Goal: Information Seeking & Learning: Check status

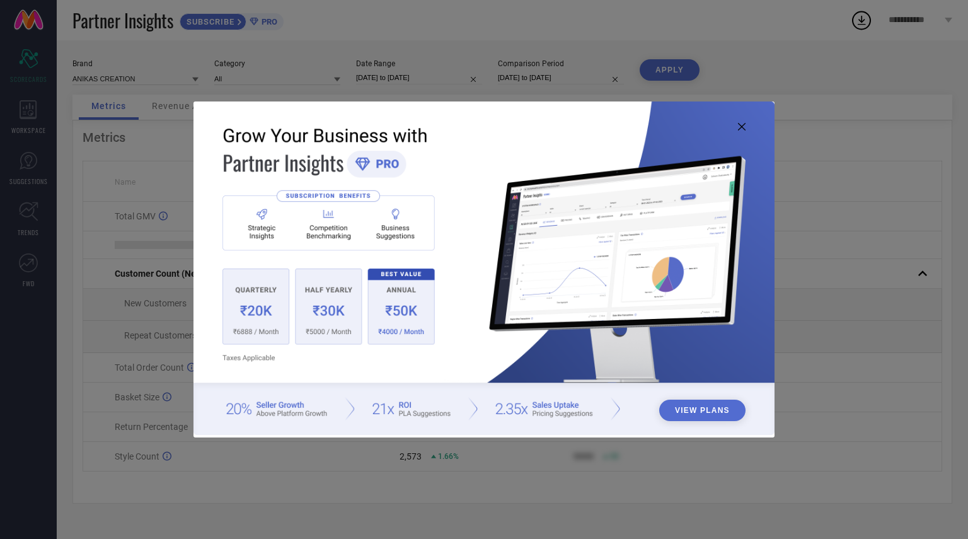
click at [741, 125] on icon at bounding box center [742, 127] width 8 height 8
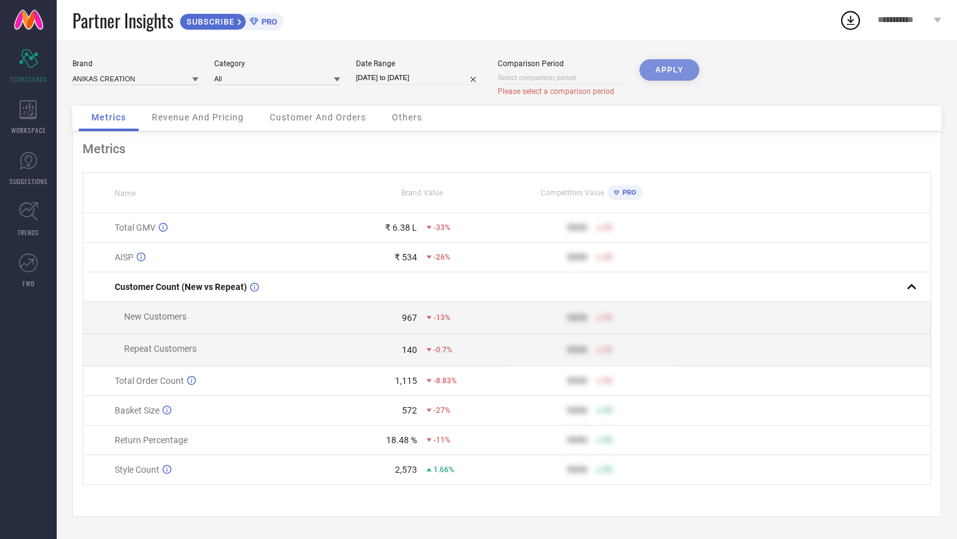
click at [579, 76] on input at bounding box center [561, 77] width 126 height 13
select select "8"
select select "2025"
select select "9"
select select "2025"
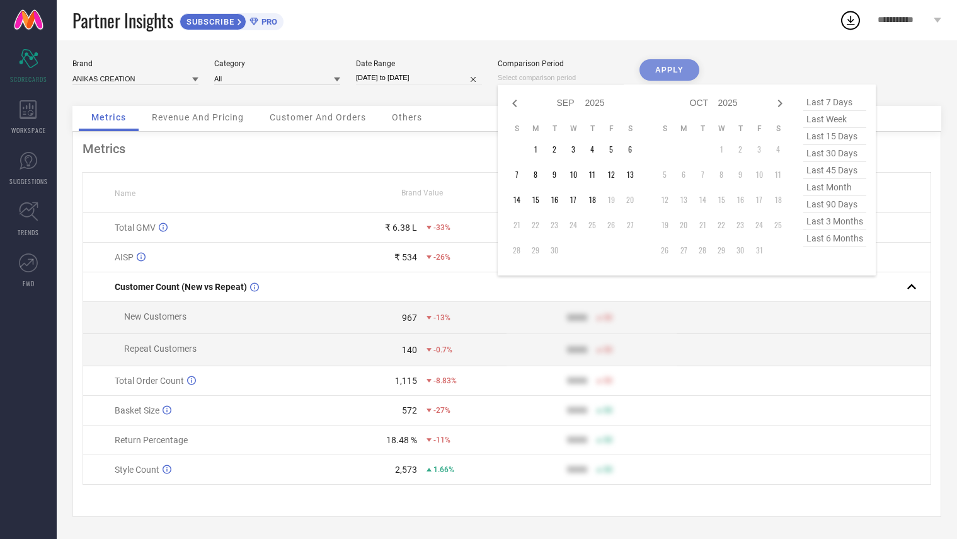
click at [401, 93] on div "Date Range [DATE] to [DATE]" at bounding box center [419, 77] width 126 height 37
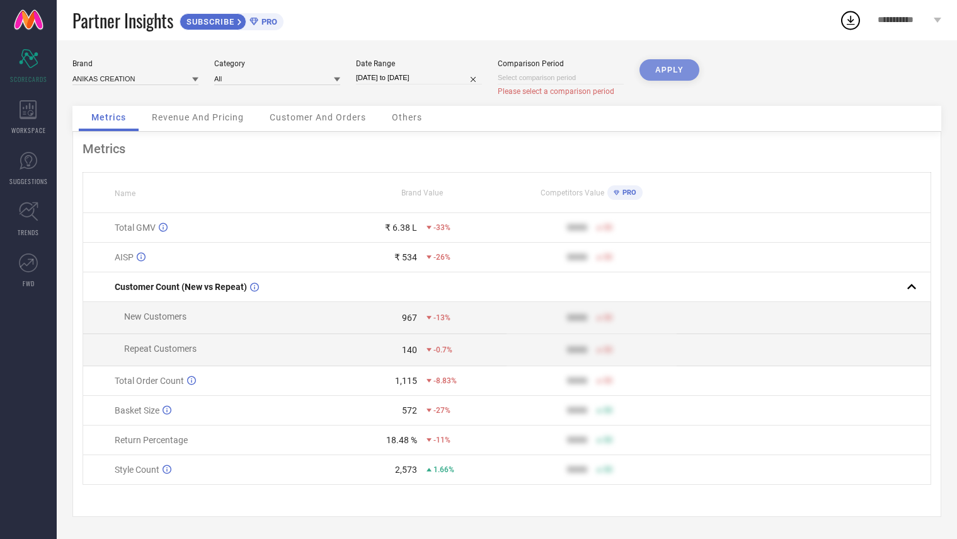
select select "7"
select select "2025"
select select "8"
select select "2025"
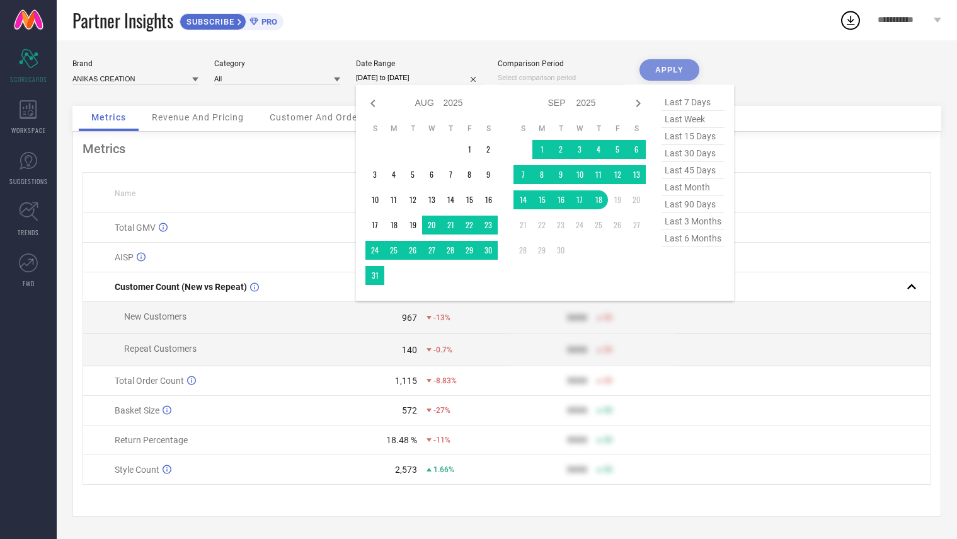
click at [432, 77] on input "[DATE] to [DATE]" at bounding box center [419, 77] width 126 height 13
click at [616, 200] on td "19" at bounding box center [617, 199] width 19 height 19
click at [631, 200] on td "20" at bounding box center [636, 199] width 19 height 19
click at [643, 198] on td "20" at bounding box center [636, 199] width 19 height 19
click at [522, 225] on td "21" at bounding box center [523, 225] width 19 height 19
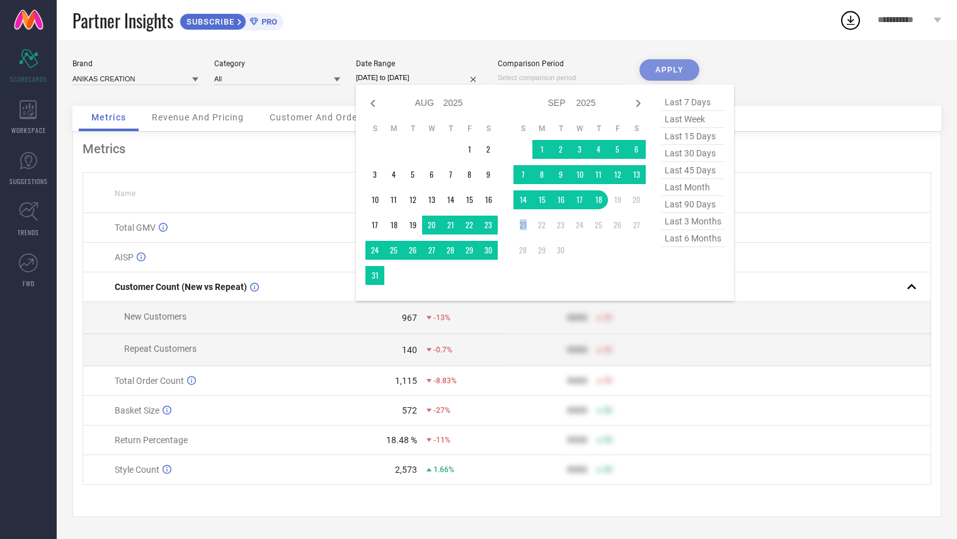
drag, startPoint x: 522, startPoint y: 225, endPoint x: 529, endPoint y: 224, distance: 7.6
click at [529, 224] on td "21" at bounding box center [523, 225] width 19 height 19
click at [848, 74] on div "Brand ANIKAS CREATION Category All Date Range [DATE] to [DATE] Jan Feb Mar Apr …" at bounding box center [506, 82] width 869 height 47
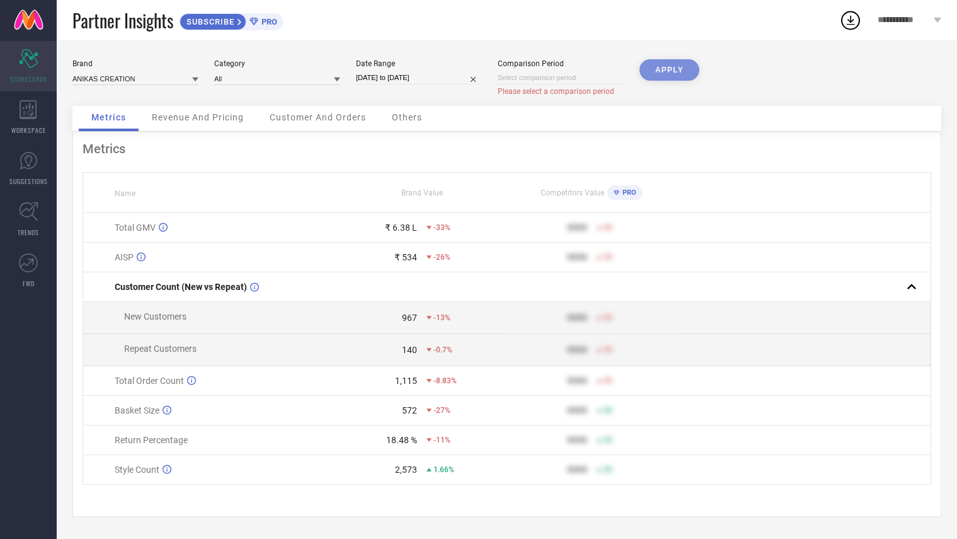
click at [33, 69] on div "Scorecard SCORECARDS" at bounding box center [28, 66] width 57 height 50
click at [688, 71] on div "APPLY" at bounding box center [670, 82] width 60 height 47
click at [578, 74] on input at bounding box center [561, 77] width 126 height 13
select select "8"
select select "2025"
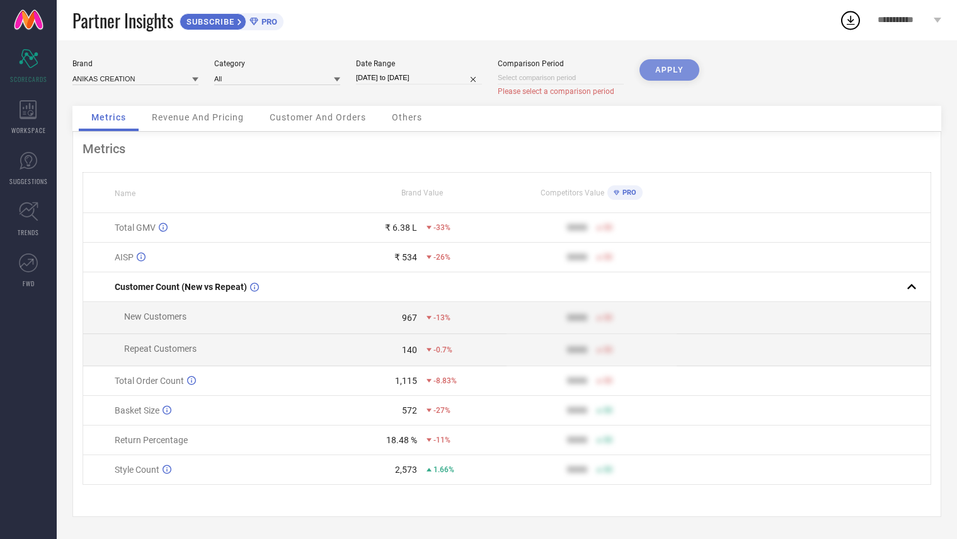
select select "9"
select select "2025"
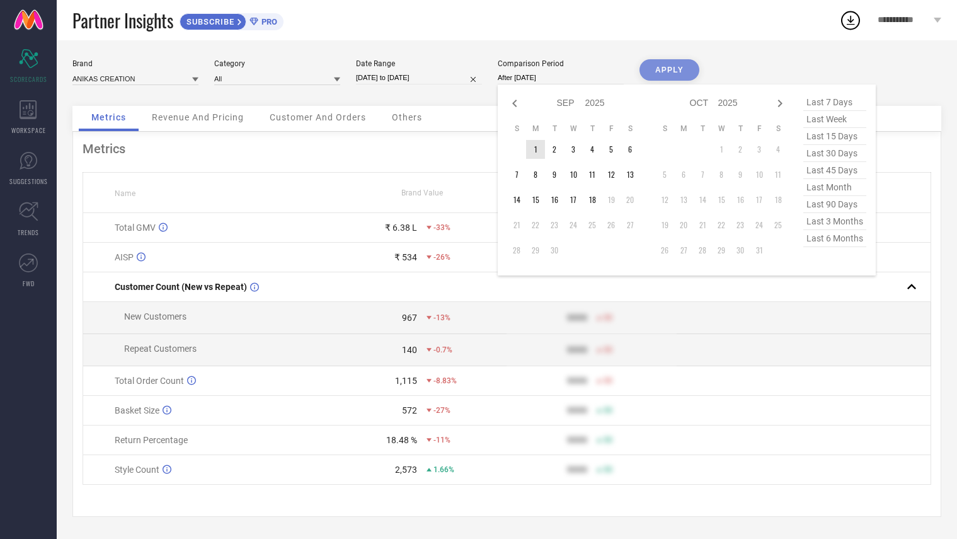
drag, startPoint x: 535, startPoint y: 146, endPoint x: 588, endPoint y: 209, distance: 82.3
click at [535, 146] on td "1" at bounding box center [535, 149] width 19 height 19
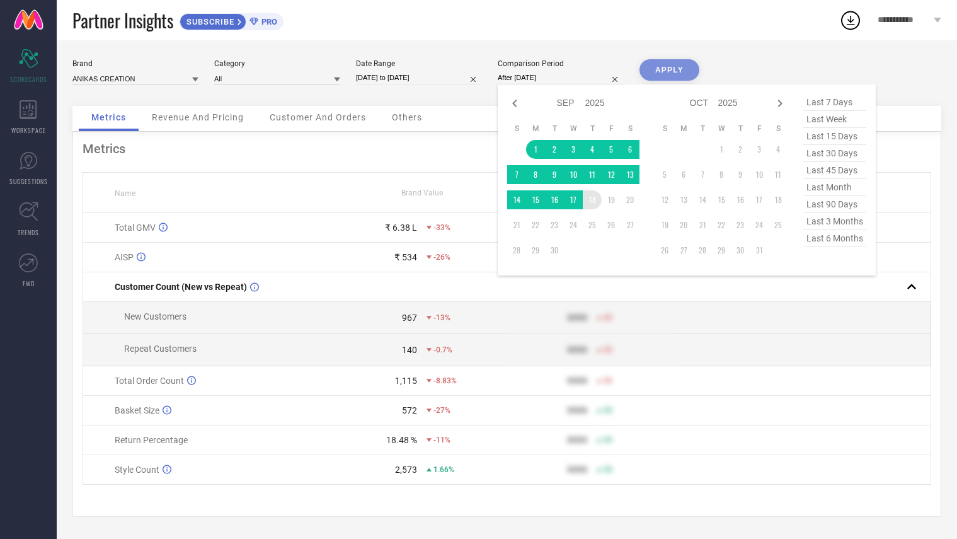
type input "[DATE] to [DATE]"
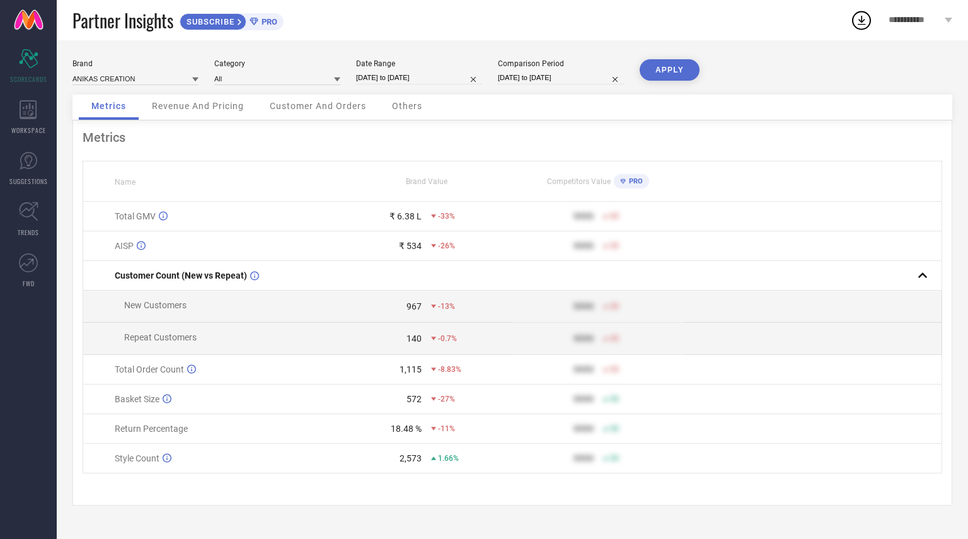
click at [665, 74] on button "APPLY" at bounding box center [670, 69] width 60 height 21
click at [221, 107] on span "Revenue And Pricing" at bounding box center [198, 106] width 92 height 10
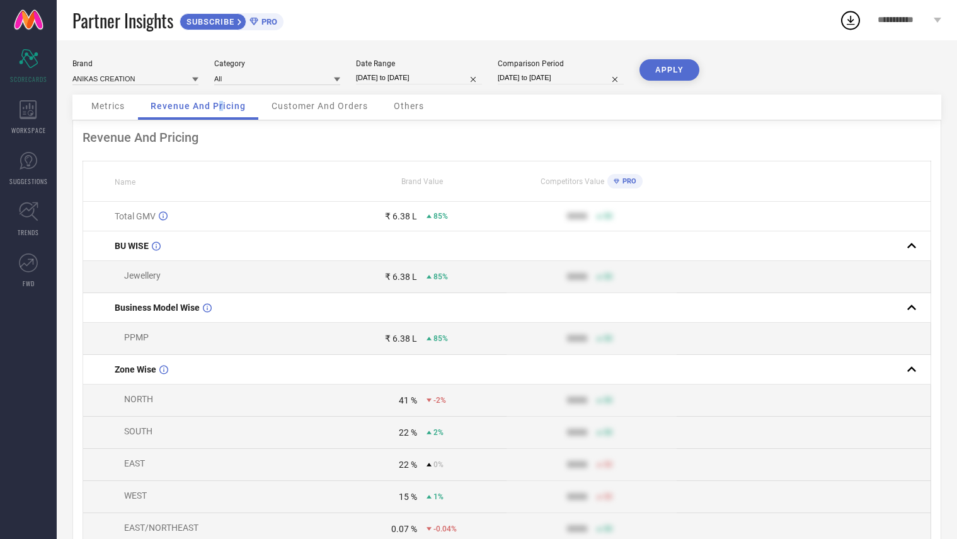
click at [400, 73] on input "[DATE] to [DATE]" at bounding box center [419, 77] width 126 height 13
select select "7"
select select "2025"
select select "8"
select select "2025"
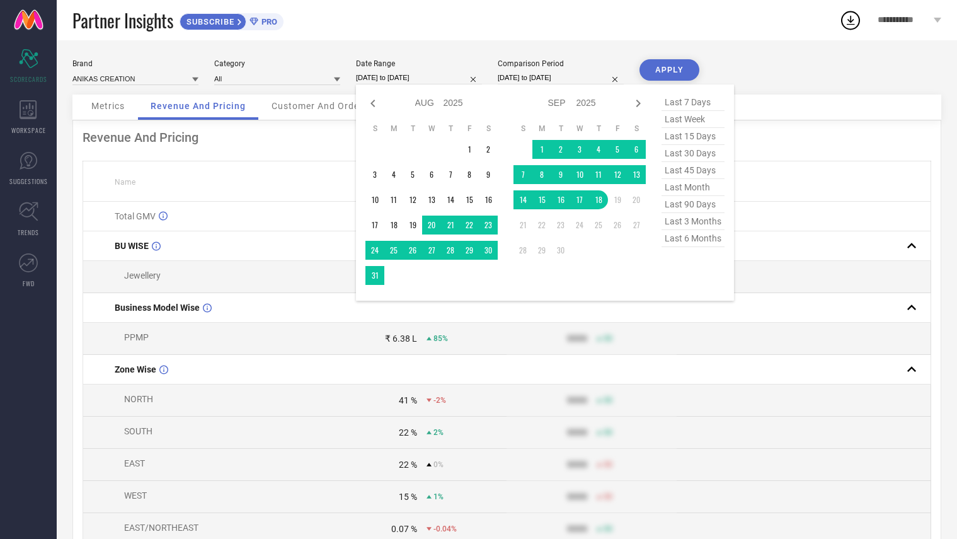
click at [363, 107] on div "Jan Feb Mar Apr May Jun [DATE] Aug Sep Oct Nov [DATE] 2016 2017 2018 2019 2020 …" at bounding box center [545, 192] width 378 height 216
click at [374, 105] on icon at bounding box center [373, 103] width 15 height 15
select select "6"
select select "2025"
select select "7"
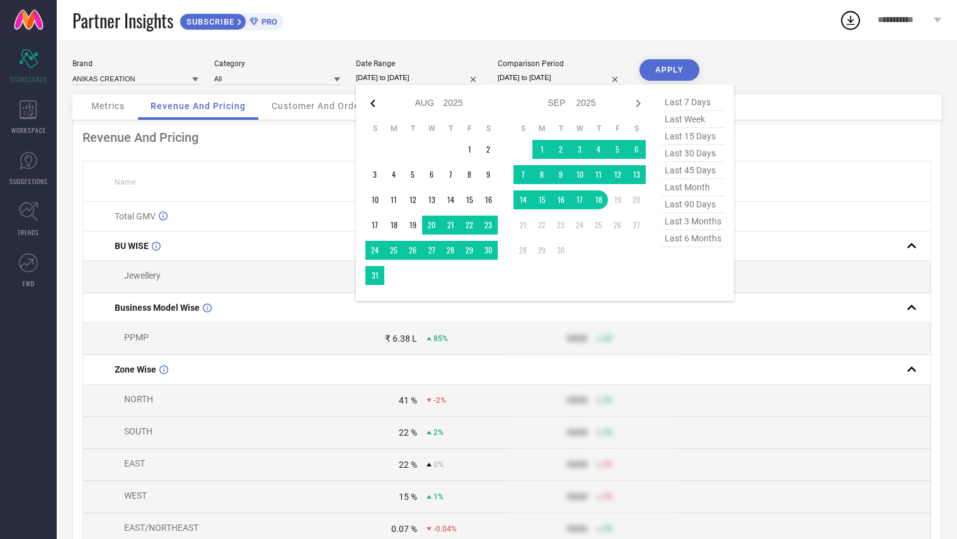
select select "2025"
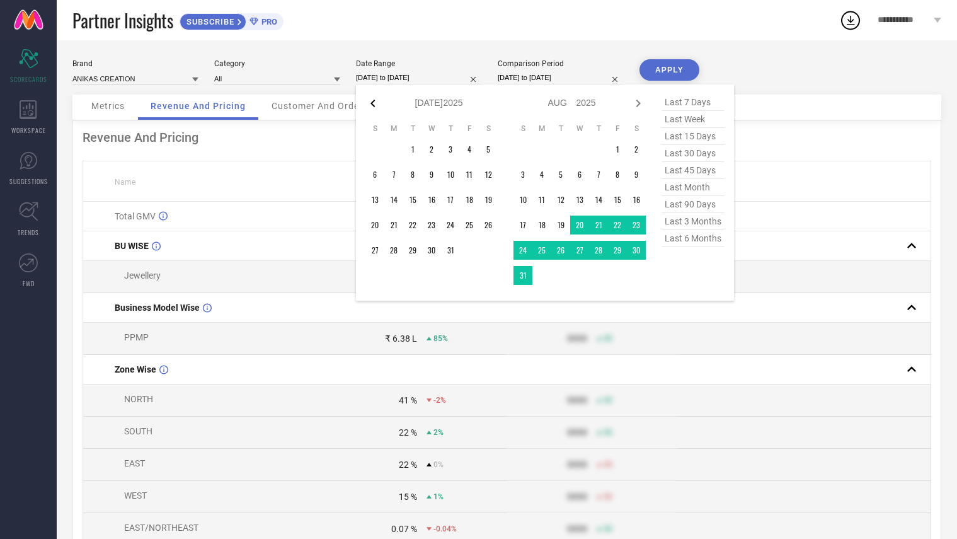
click at [374, 104] on icon at bounding box center [373, 103] width 15 height 15
select select "4"
select select "2025"
select select "5"
select select "2025"
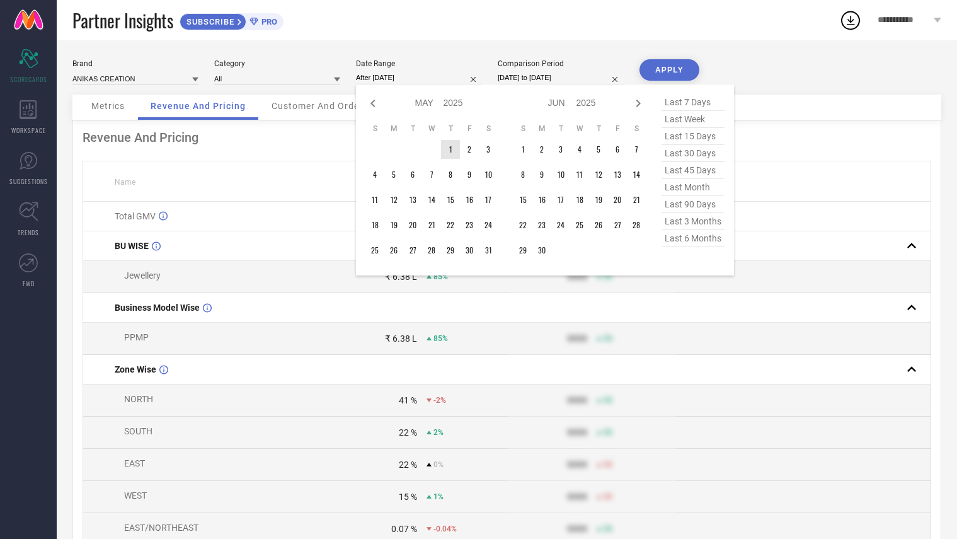
click at [455, 149] on td "1" at bounding box center [450, 149] width 19 height 19
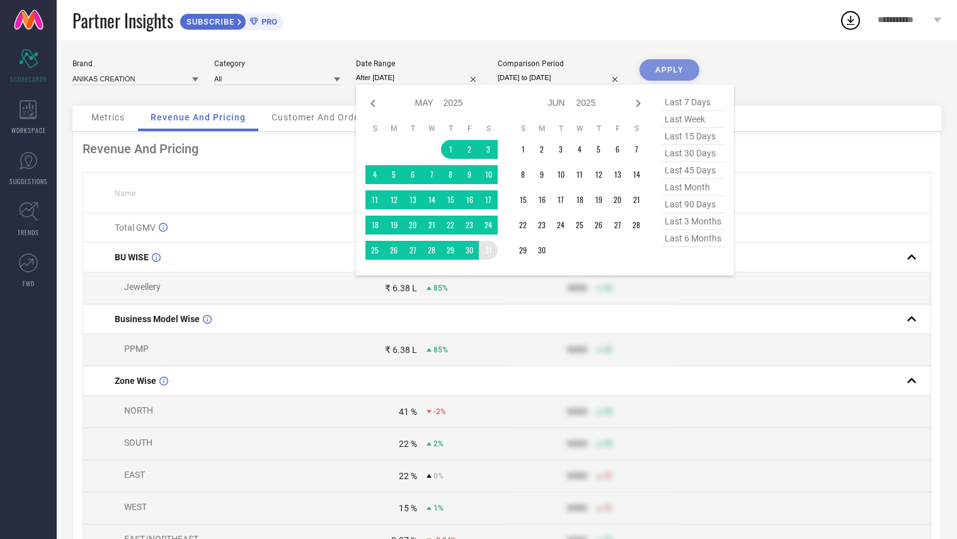
type input "[DATE] to [DATE]"
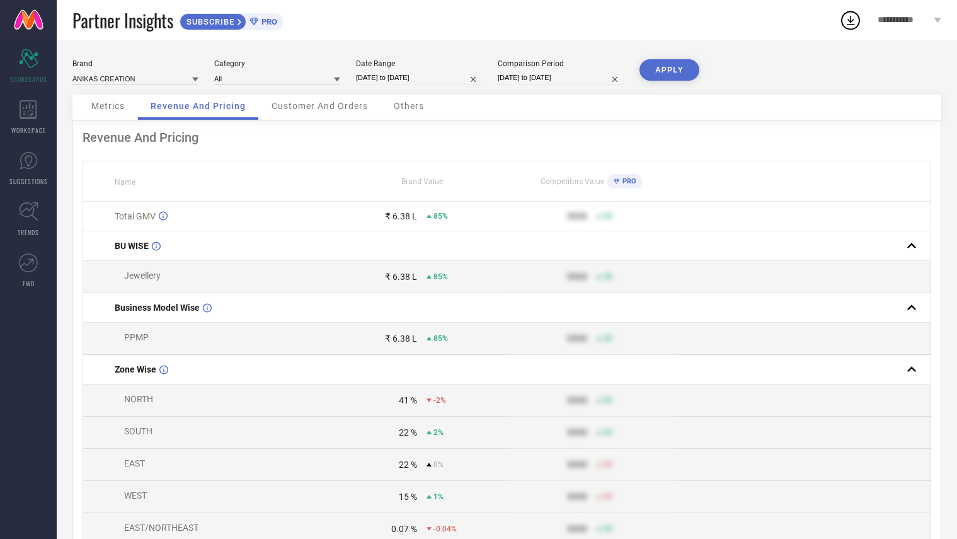
click at [686, 75] on button "APPLY" at bounding box center [670, 69] width 60 height 21
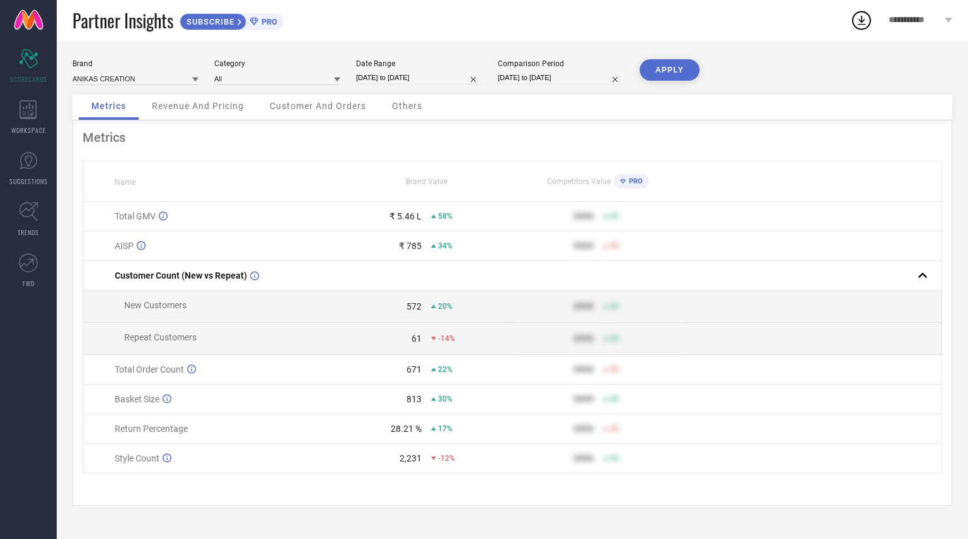
select select "4"
select select "2025"
select select "5"
select select "2025"
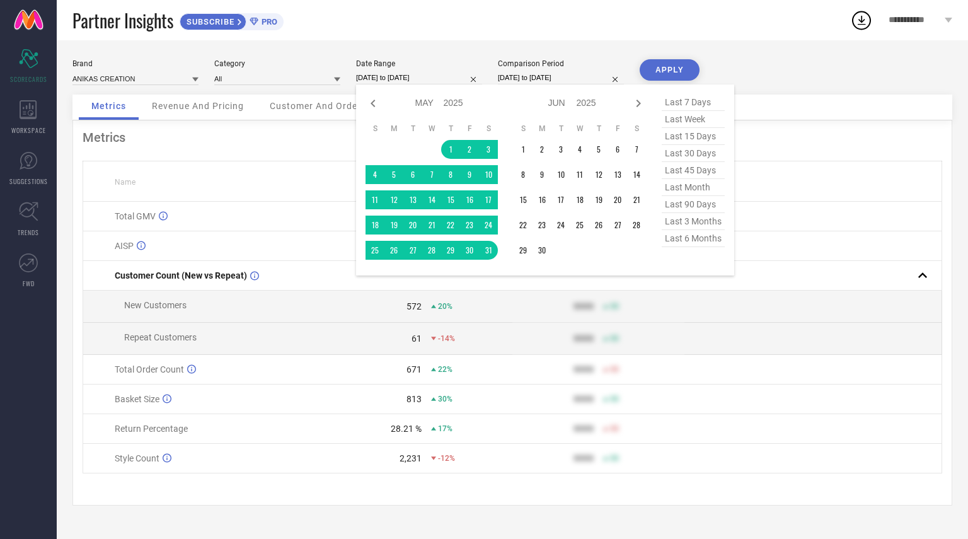
click at [394, 77] on input "[DATE] to [DATE]" at bounding box center [419, 77] width 126 height 13
click at [371, 102] on icon at bounding box center [373, 103] width 15 height 15
select select "3"
select select "2025"
select select "4"
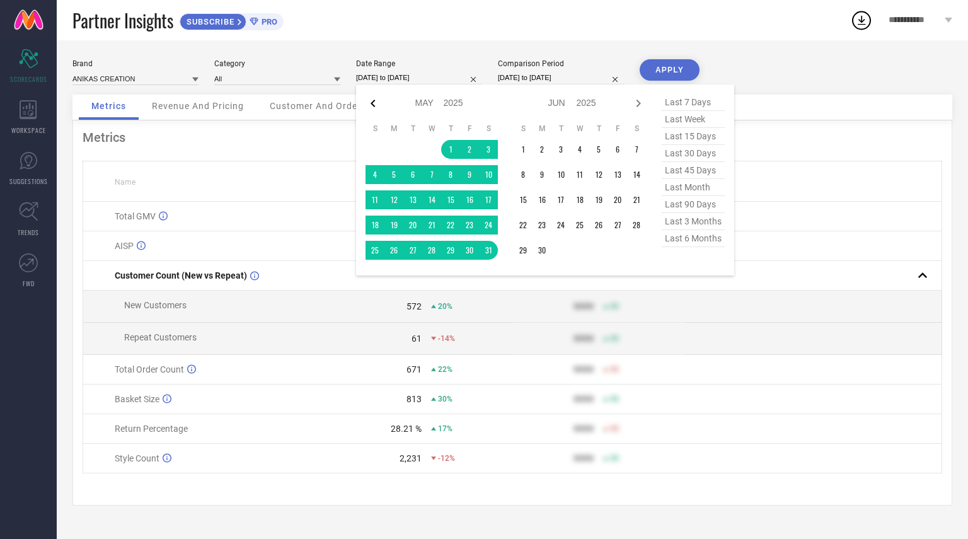
select select "2025"
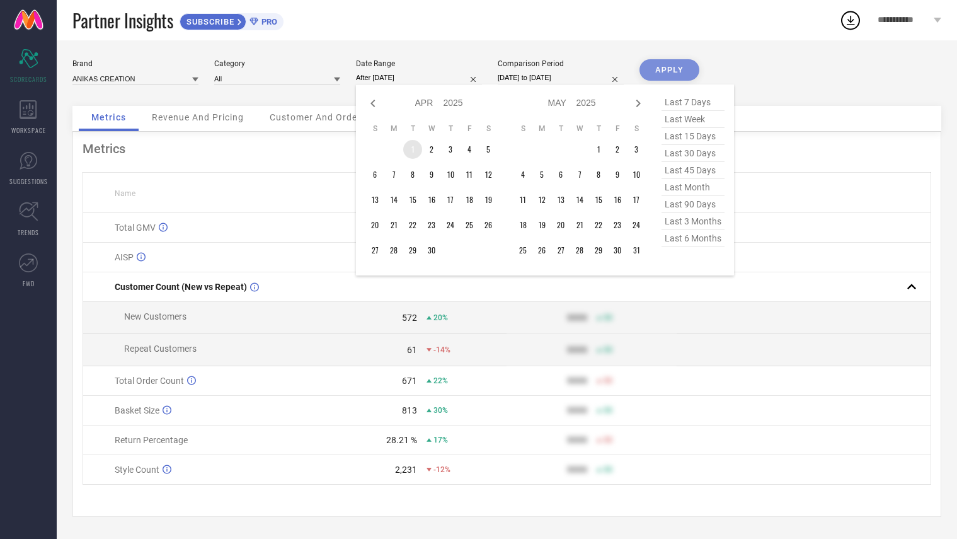
click at [417, 153] on td "1" at bounding box center [412, 149] width 19 height 19
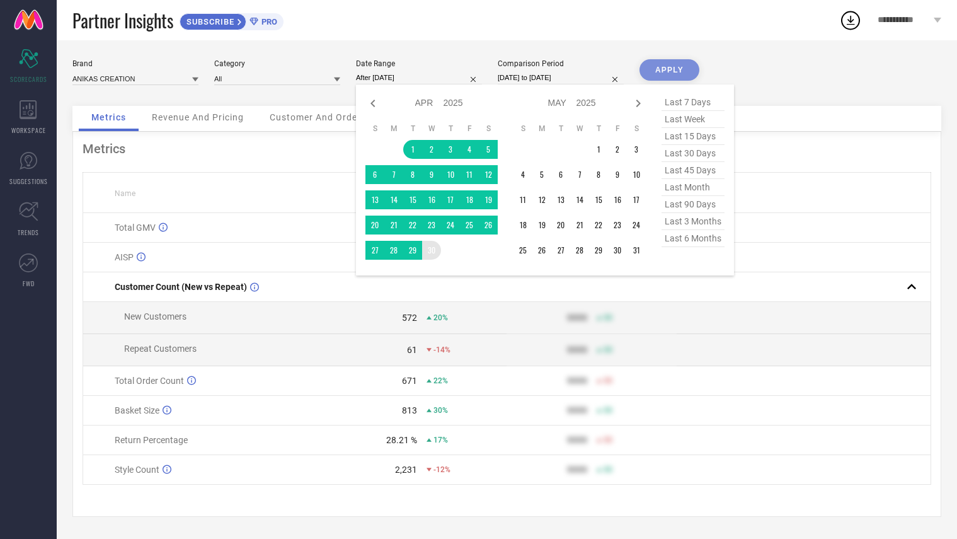
type input "[DATE] to [DATE]"
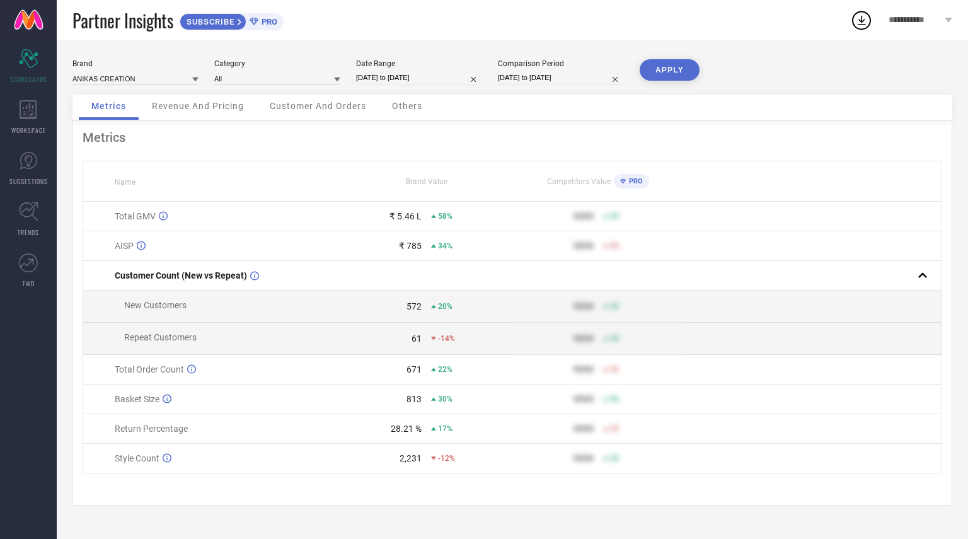
click at [650, 74] on button "APPLY" at bounding box center [670, 69] width 60 height 21
click at [412, 88] on div "Brand ANIKAS CREATION Category All Date Range [DATE] to [DATE] Comparison Perio…" at bounding box center [512, 76] width 880 height 35
select select "3"
select select "2025"
select select "4"
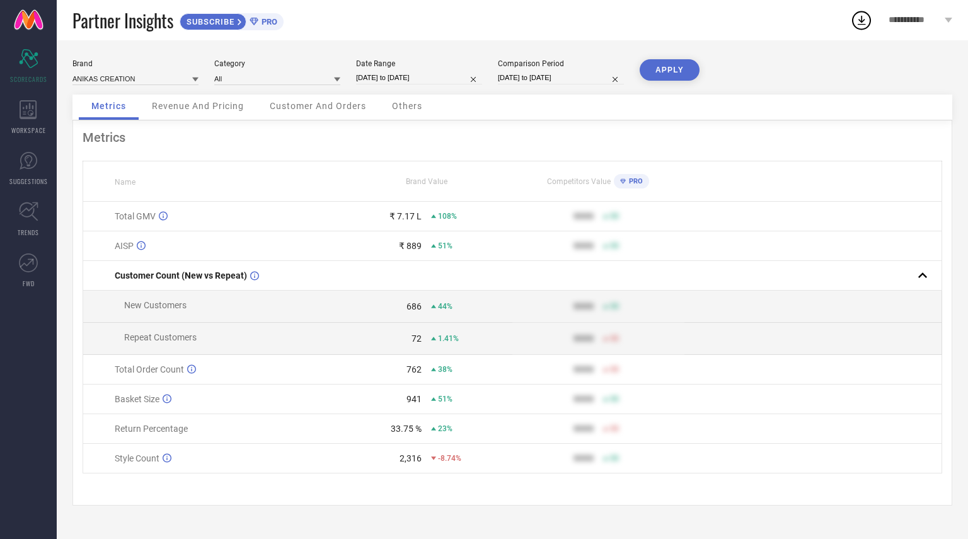
select select "2025"
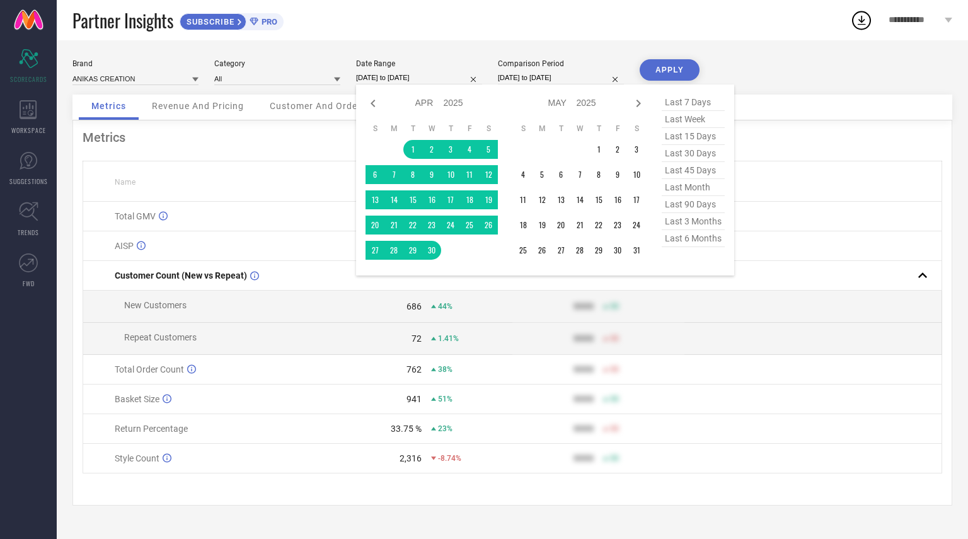
click at [412, 82] on input "[DATE] to [DATE]" at bounding box center [419, 77] width 126 height 13
click at [369, 102] on icon at bounding box center [373, 103] width 15 height 15
select select "2"
select select "2025"
select select "3"
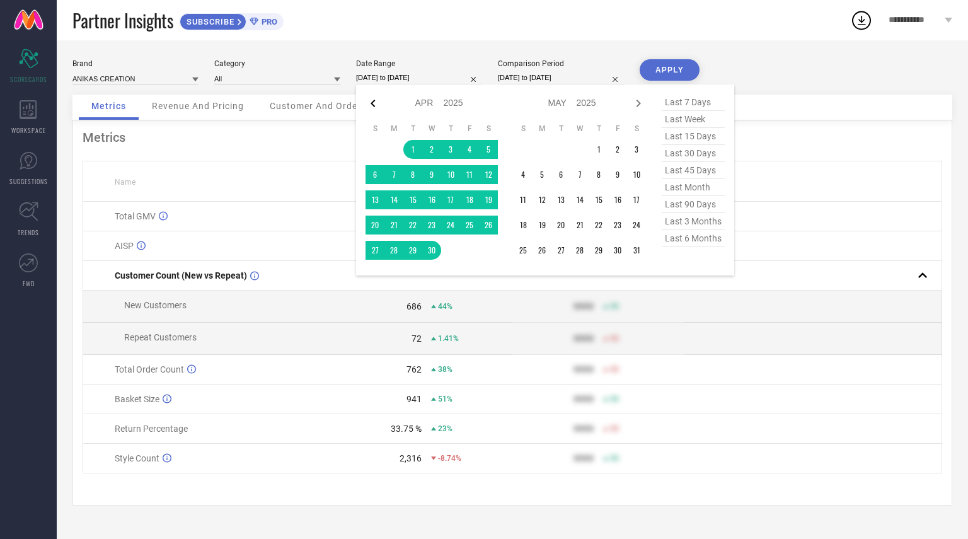
select select "2025"
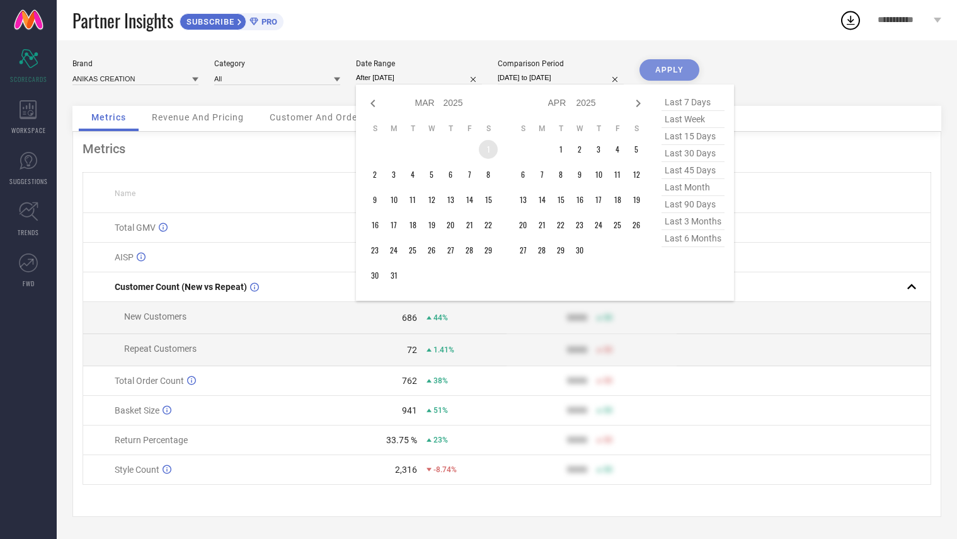
click at [490, 145] on td "1" at bounding box center [488, 149] width 19 height 19
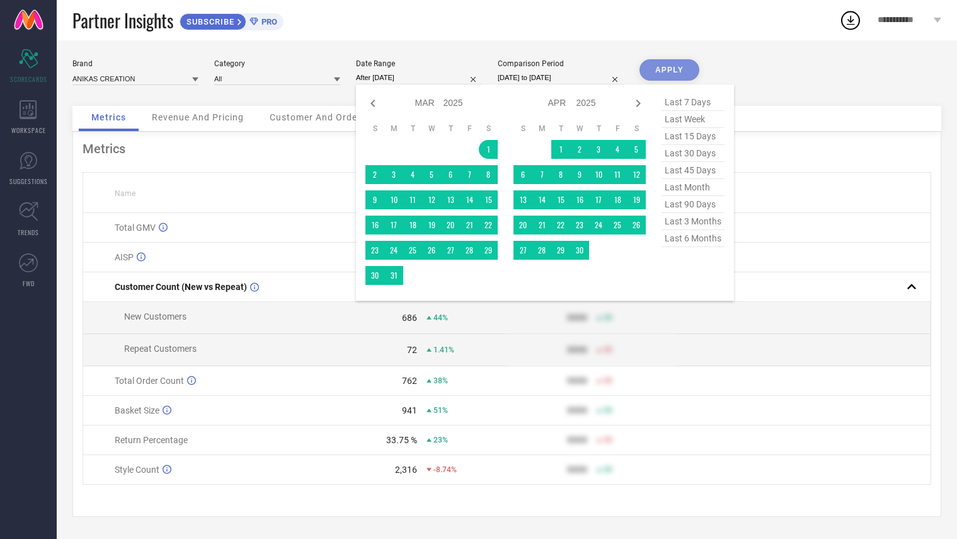
type input "[DATE] to [DATE]"
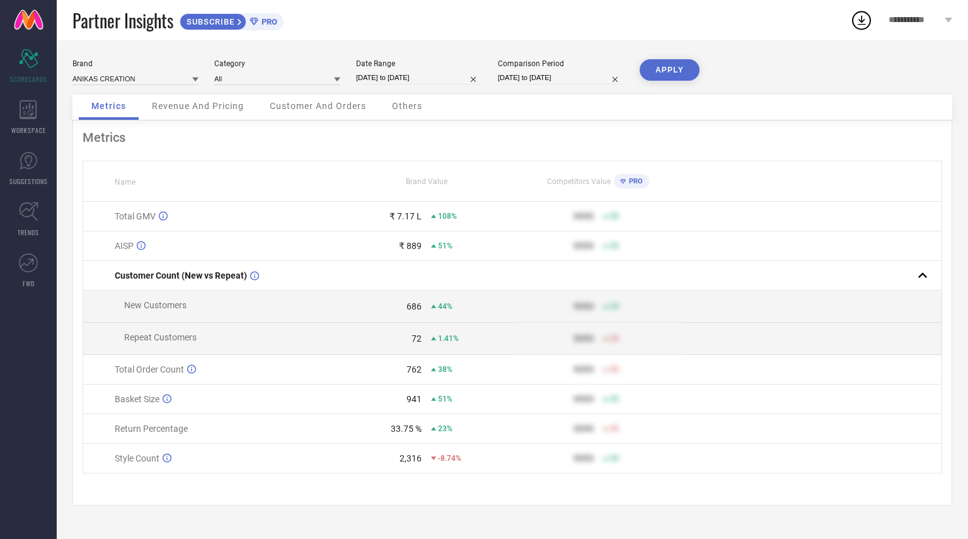
click at [669, 61] on button "APPLY" at bounding box center [670, 69] width 60 height 21
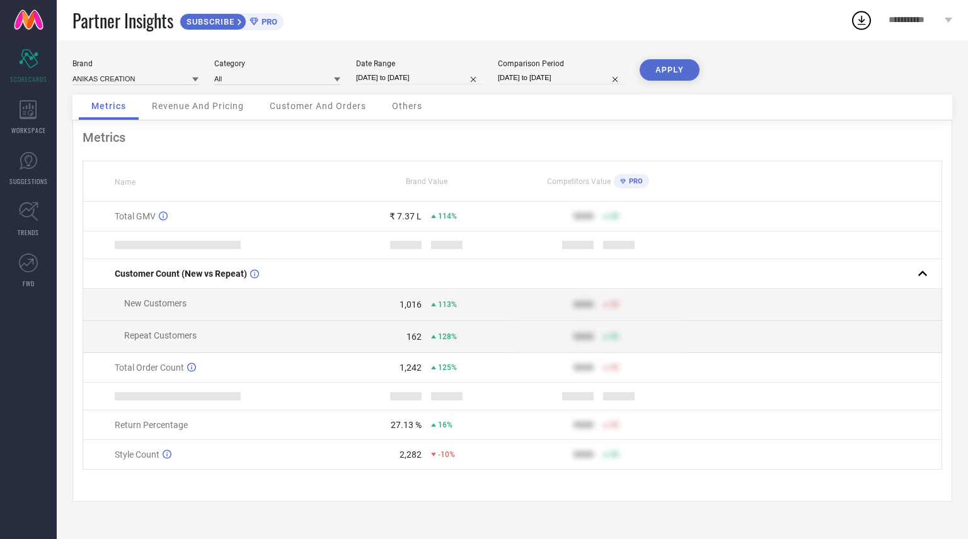
select select "2"
select select "2025"
select select "3"
select select "2025"
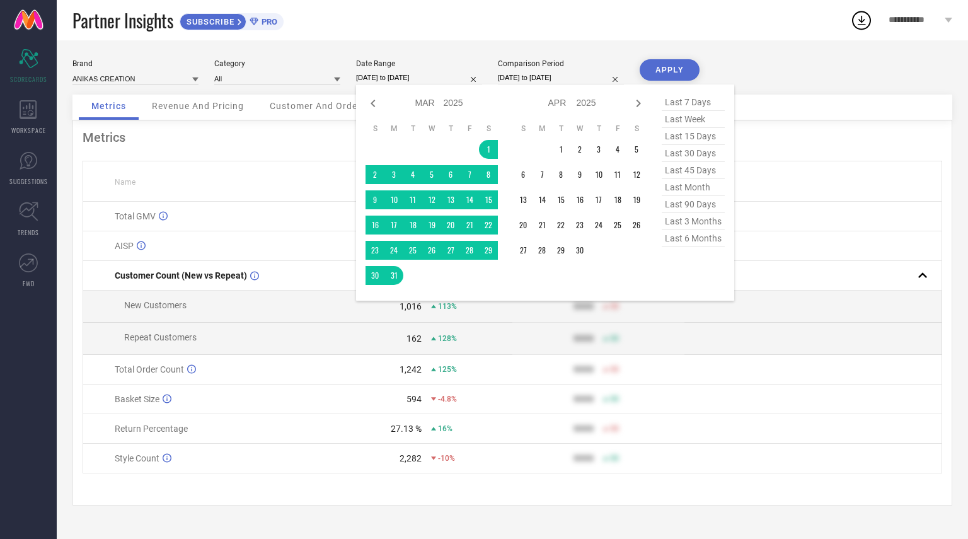
click at [418, 77] on input "[DATE] to [DATE]" at bounding box center [419, 77] width 126 height 13
click at [390, 98] on div "Jan Feb Mar Apr May Jun [DATE] Aug Sep Oct Nov [DATE] 2016 2017 2018 2019 2020 …" at bounding box center [439, 103] width 117 height 18
click at [362, 99] on div "Jan Feb Mar Apr May Jun [DATE] Aug Sep Oct Nov [DATE] 2016 2017 2018 2019 2020 …" at bounding box center [545, 192] width 378 height 216
click at [374, 99] on icon at bounding box center [373, 103] width 15 height 15
select select "1"
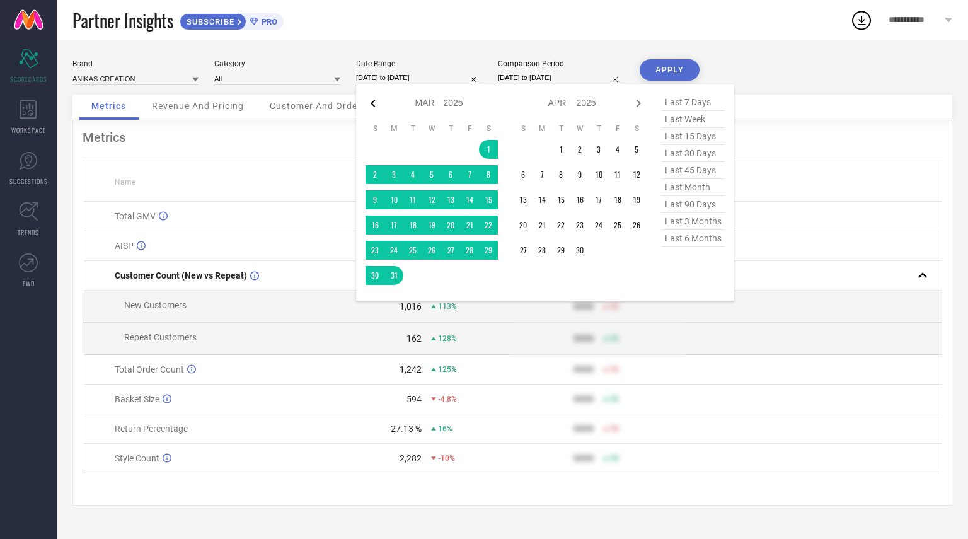
select select "2025"
select select "2"
select select "2025"
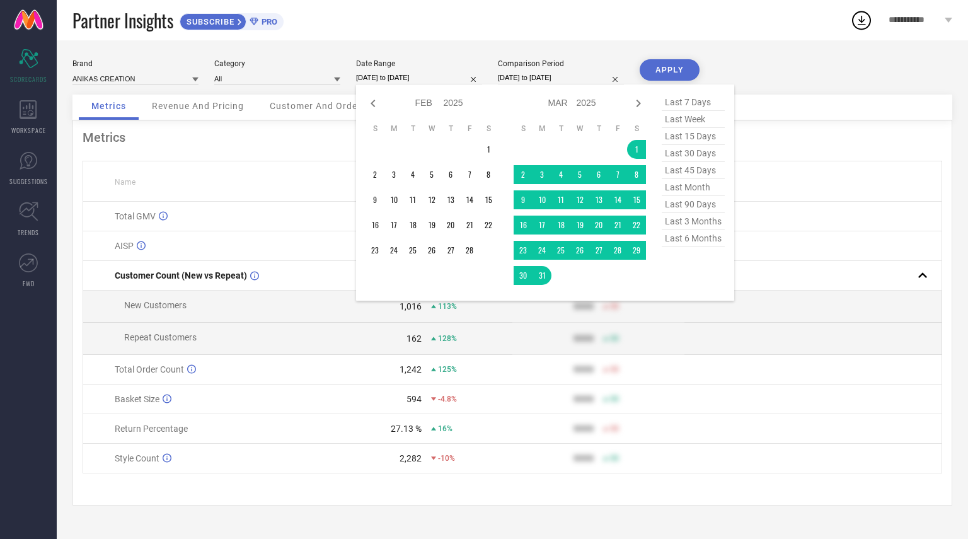
click at [374, 99] on icon at bounding box center [373, 103] width 15 height 15
select select "2025"
select select "1"
select select "2025"
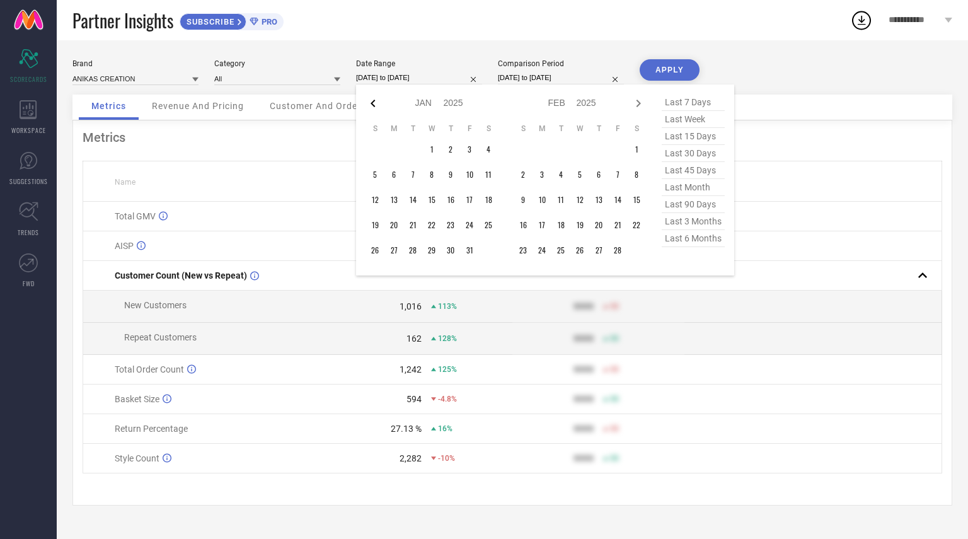
click at [374, 100] on icon at bounding box center [373, 104] width 4 height 8
select select "11"
select select "2024"
select select "2025"
click at [374, 100] on icon at bounding box center [373, 104] width 4 height 8
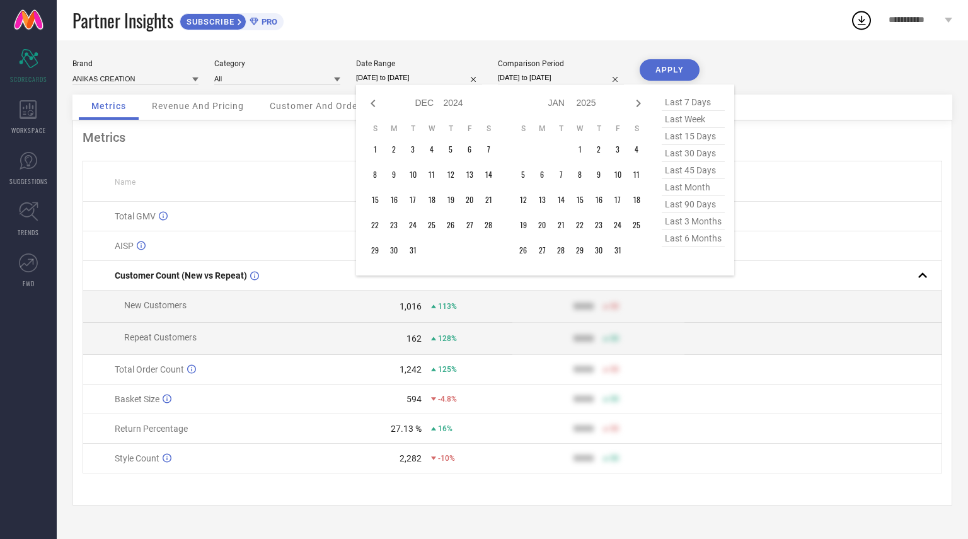
select select "10"
select select "2024"
select select "11"
select select "2024"
click at [374, 100] on icon at bounding box center [373, 104] width 4 height 8
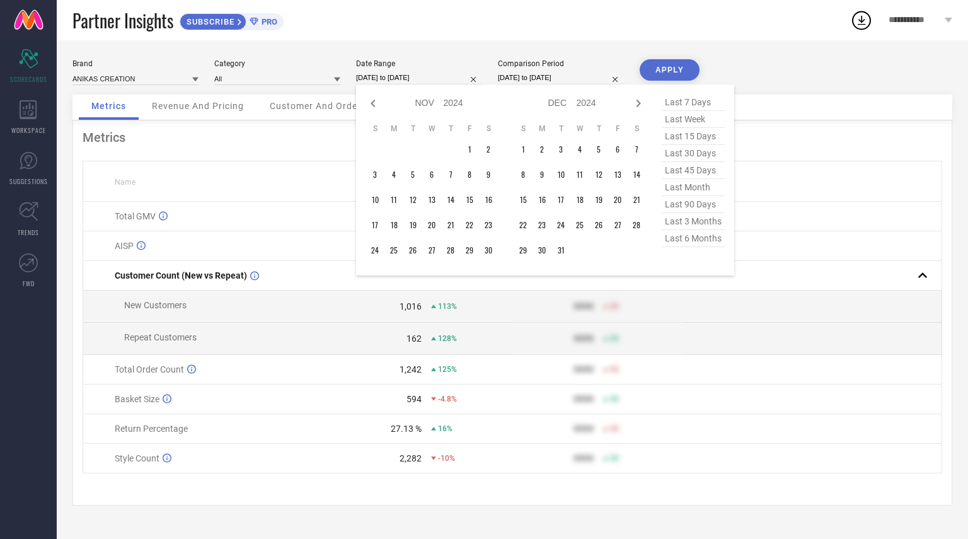
select select "9"
select select "2024"
select select "10"
select select "2024"
click at [374, 100] on icon at bounding box center [373, 104] width 4 height 8
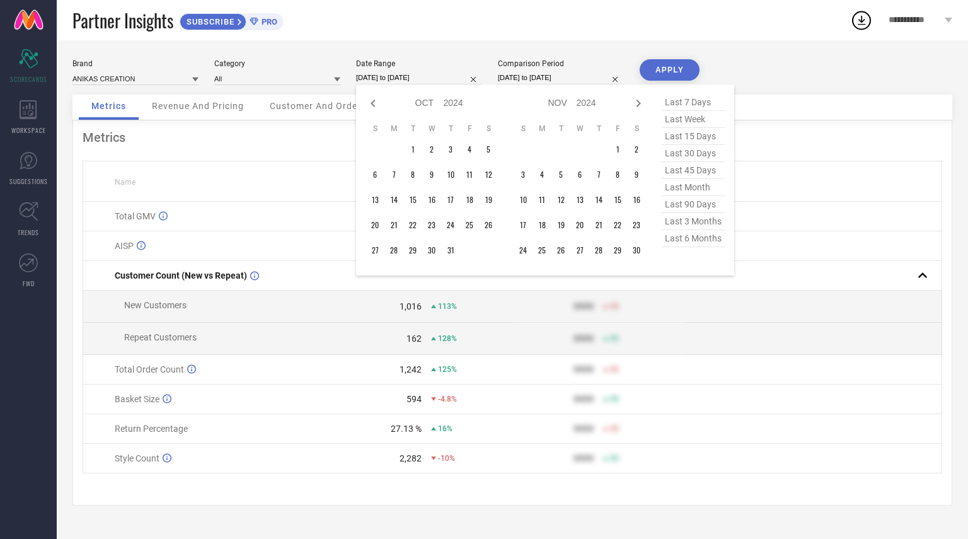
select select "8"
select select "2024"
select select "9"
select select "2024"
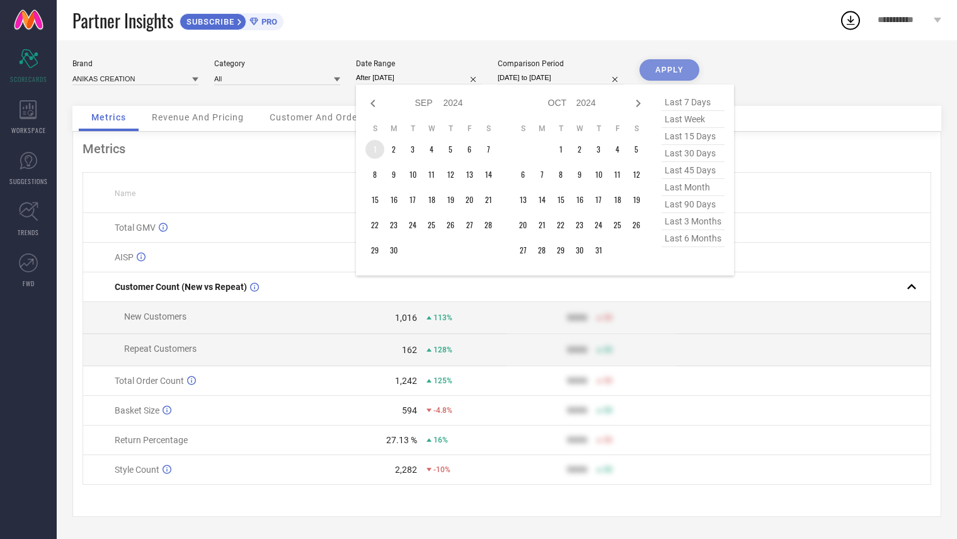
drag, startPoint x: 374, startPoint y: 143, endPoint x: 400, endPoint y: 224, distance: 85.3
click at [374, 145] on td "1" at bounding box center [375, 149] width 19 height 19
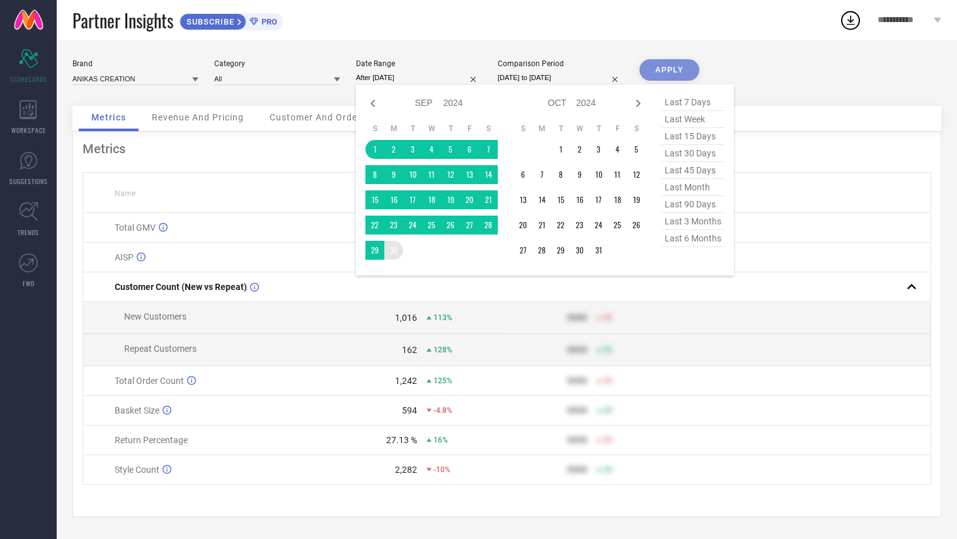
type input "[DATE] to [DATE]"
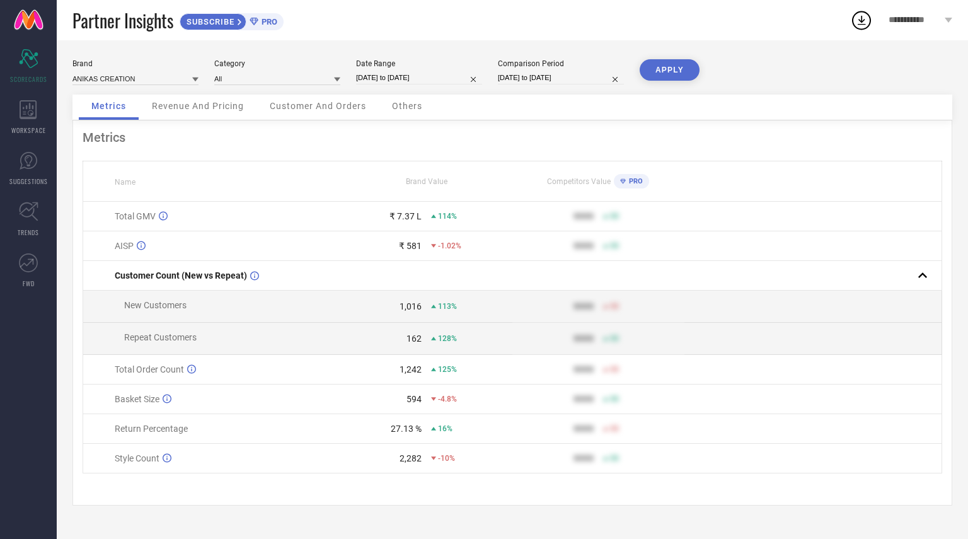
click at [671, 73] on button "APPLY" at bounding box center [670, 69] width 60 height 21
click at [395, 74] on input "[DATE] to [DATE]" at bounding box center [419, 77] width 126 height 13
select select "8"
select select "2024"
select select "9"
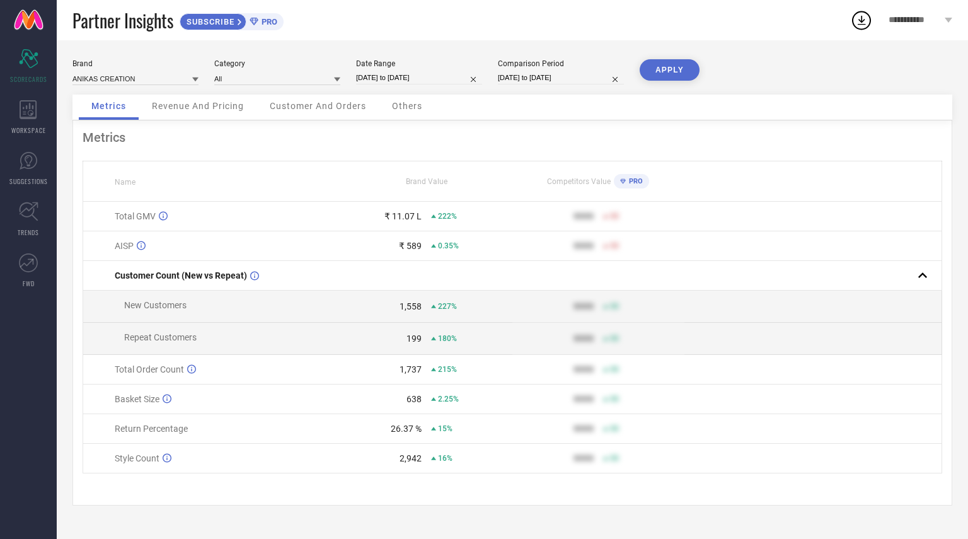
select select "2024"
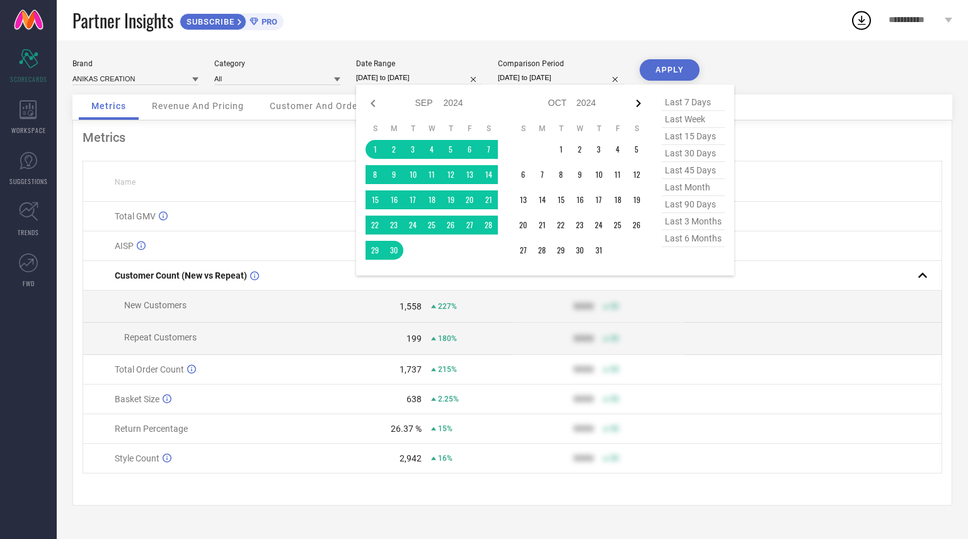
click at [640, 101] on icon at bounding box center [638, 103] width 15 height 15
select select "9"
select select "2024"
select select "10"
select select "2024"
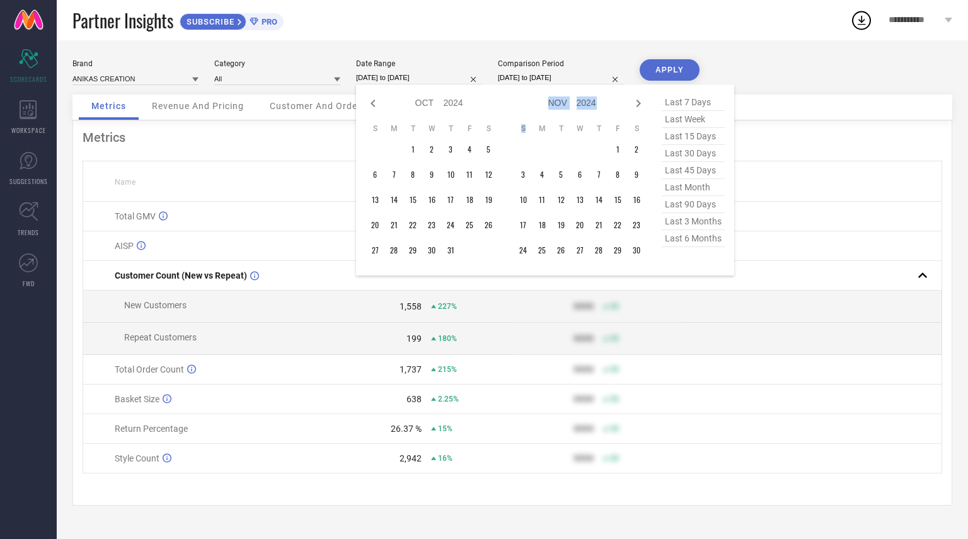
click at [640, 101] on icon at bounding box center [638, 103] width 15 height 15
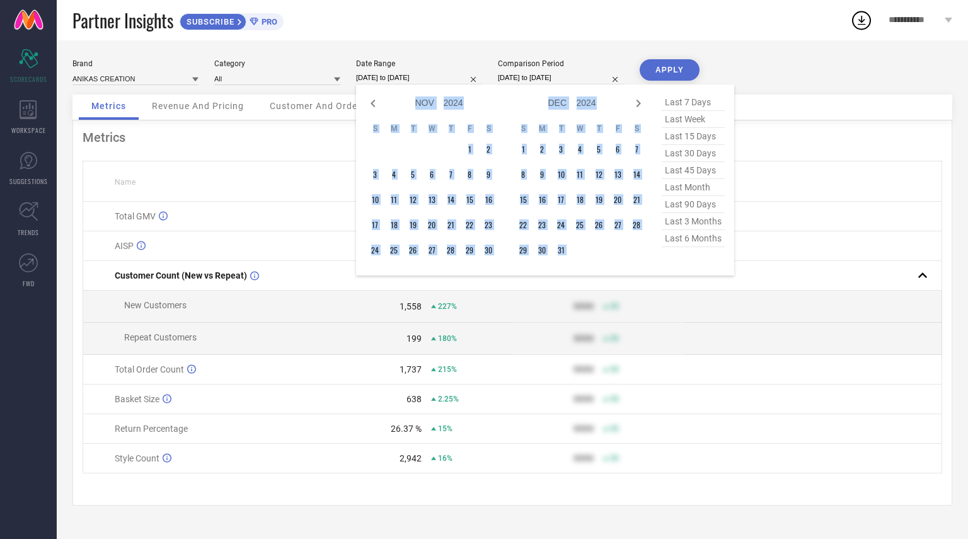
click at [640, 101] on icon at bounding box center [638, 103] width 15 height 15
select select "2025"
select select "1"
select select "2025"
click at [640, 101] on icon at bounding box center [638, 103] width 15 height 15
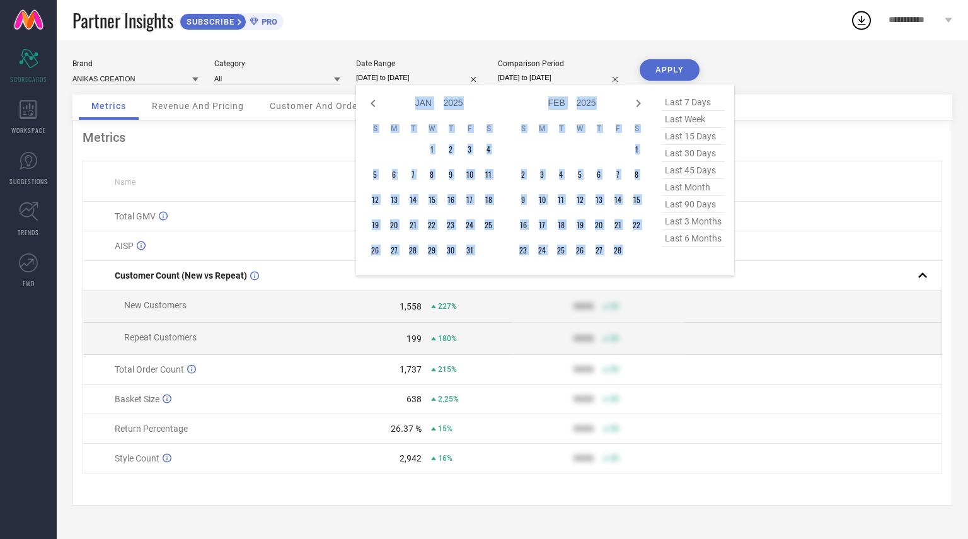
select select "1"
select select "2025"
select select "2"
select select "2025"
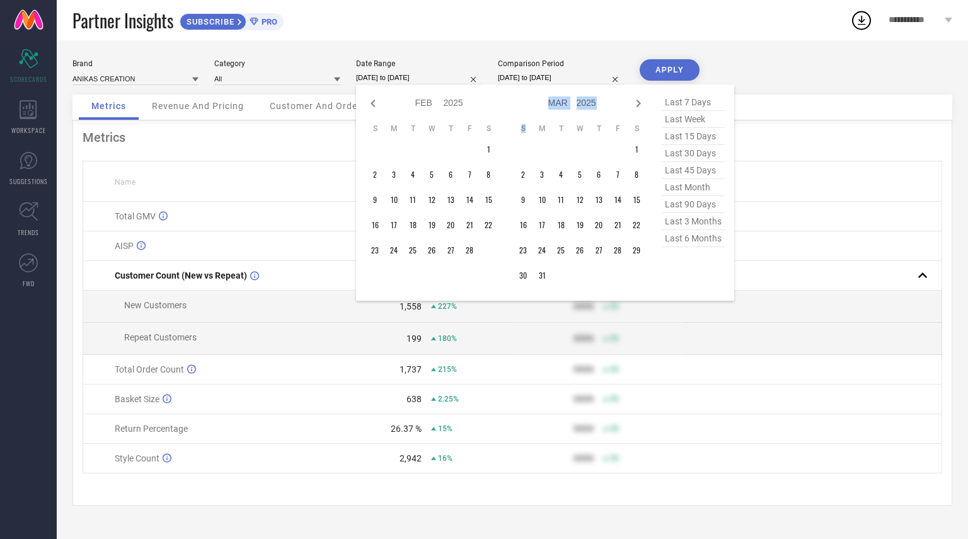
click at [640, 101] on icon at bounding box center [638, 103] width 15 height 15
select select "2"
select select "2025"
select select "3"
select select "2025"
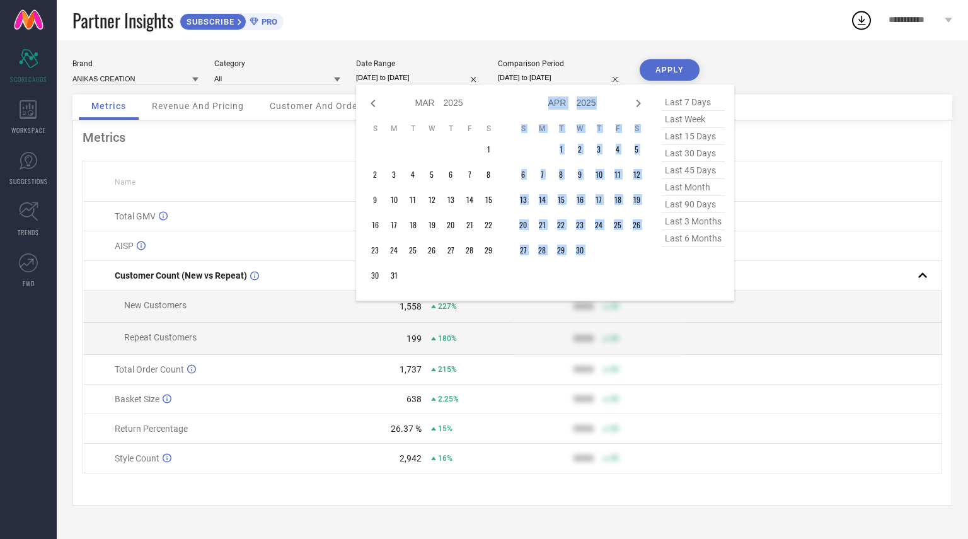
click at [640, 101] on icon at bounding box center [638, 103] width 15 height 15
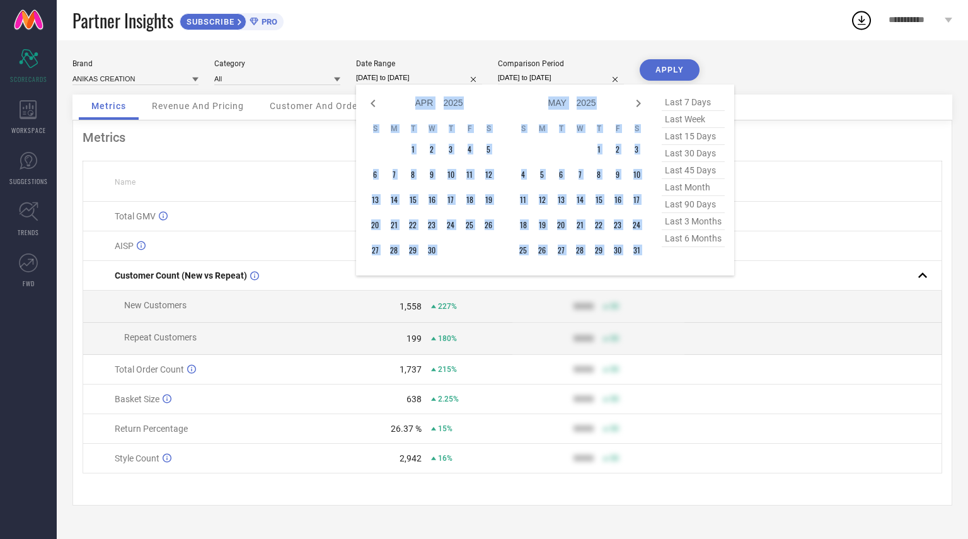
click at [640, 101] on icon at bounding box center [638, 103] width 15 height 15
select select "5"
select select "2025"
select select "6"
select select "2025"
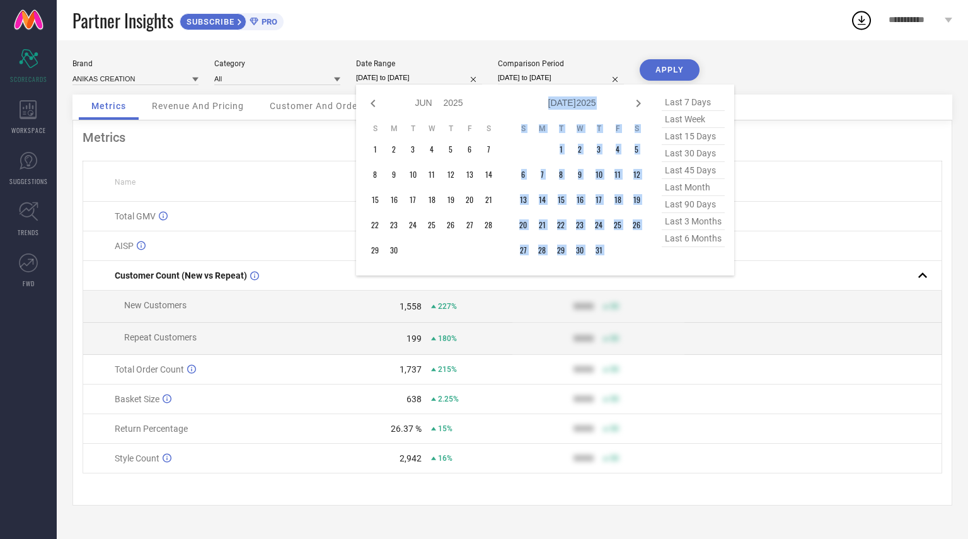
click at [640, 101] on icon at bounding box center [638, 103] width 15 height 15
select select "6"
select select "2025"
select select "7"
select select "2025"
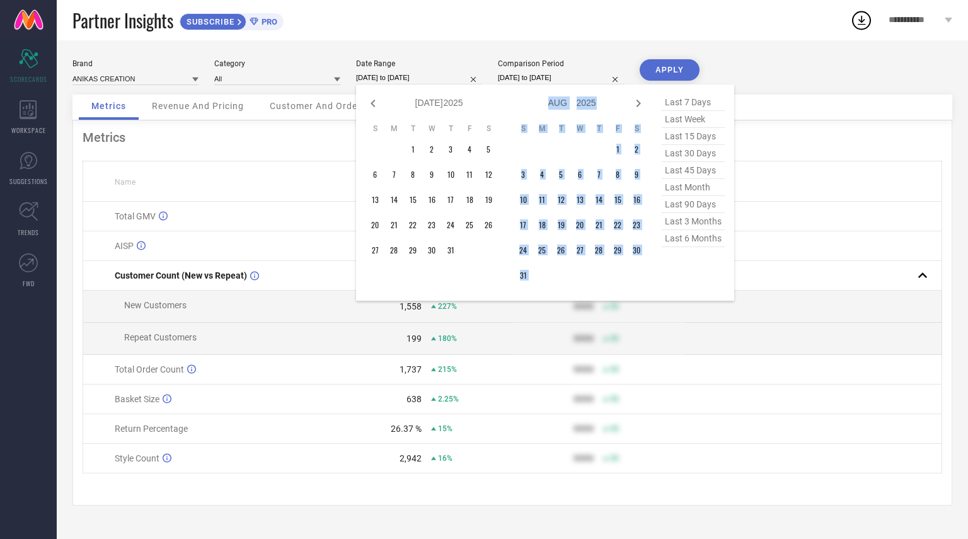
click at [640, 101] on icon at bounding box center [638, 103] width 15 height 15
select select "7"
select select "2025"
select select "8"
select select "2025"
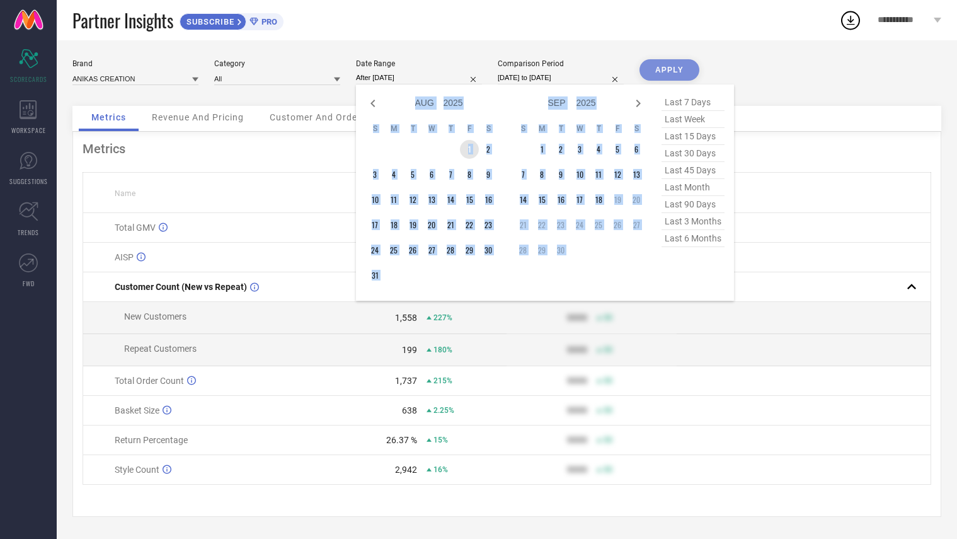
click at [466, 141] on td "1" at bounding box center [469, 149] width 19 height 19
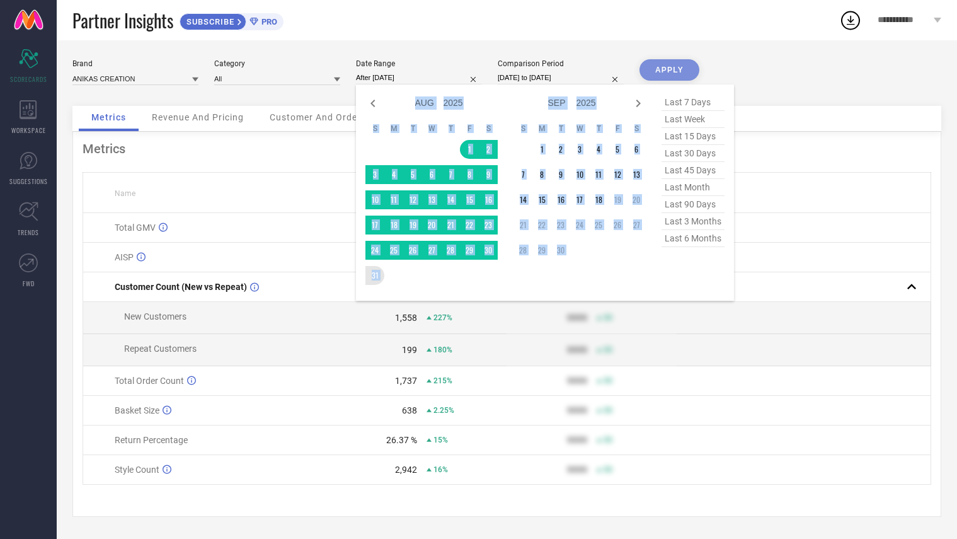
type input "[DATE] to [DATE]"
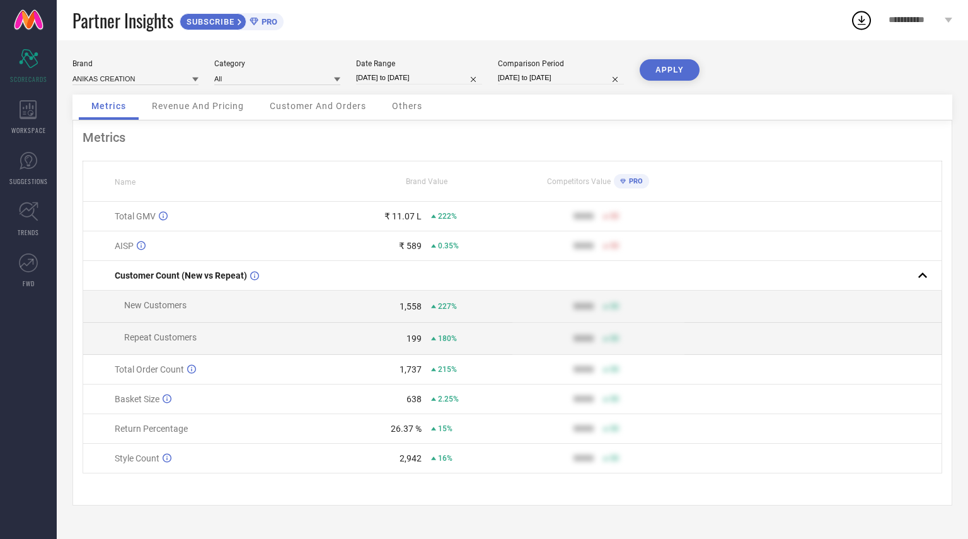
click at [664, 63] on button "APPLY" at bounding box center [670, 69] width 60 height 21
select select "7"
select select "2025"
select select "8"
select select "2025"
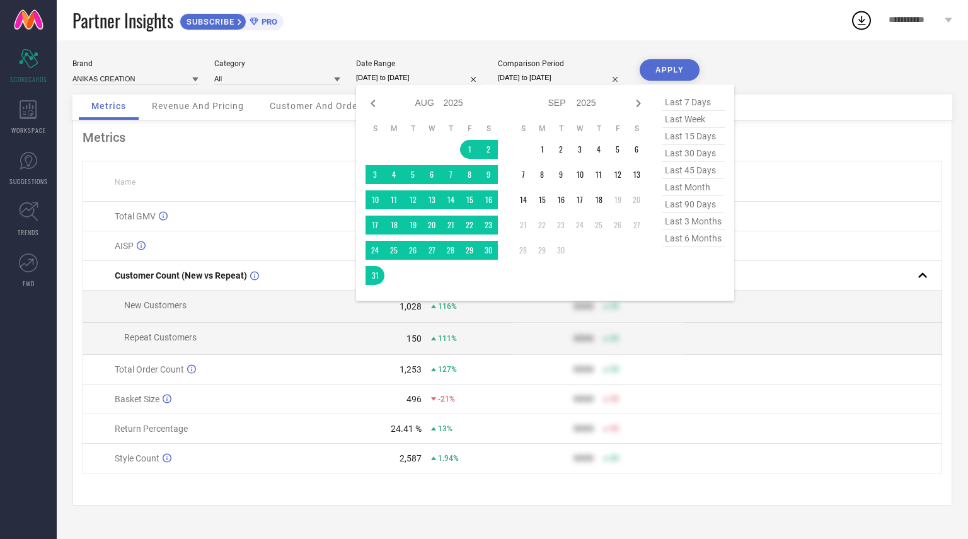
click at [405, 76] on input "[DATE] to [DATE]" at bounding box center [419, 77] width 126 height 13
click at [543, 147] on td "1" at bounding box center [542, 149] width 19 height 19
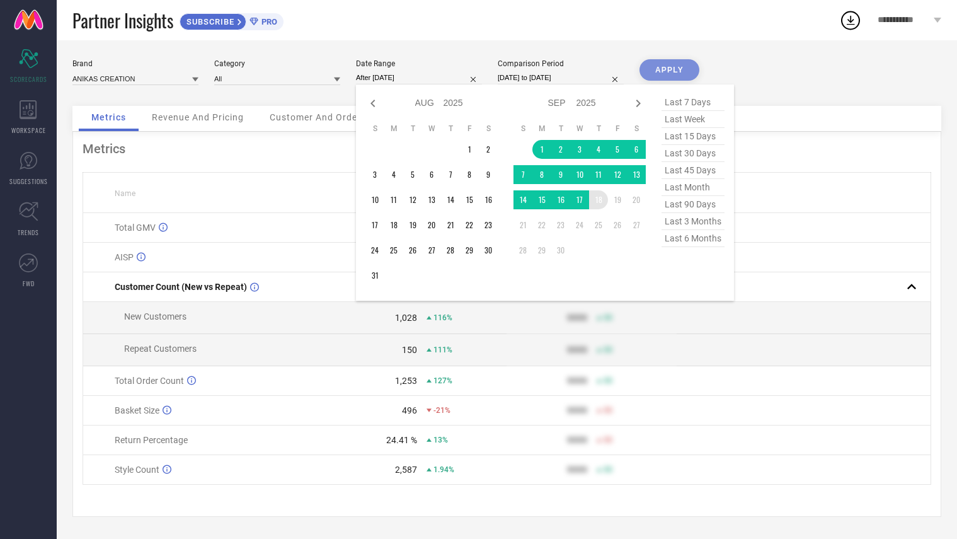
type input "[DATE] to [DATE]"
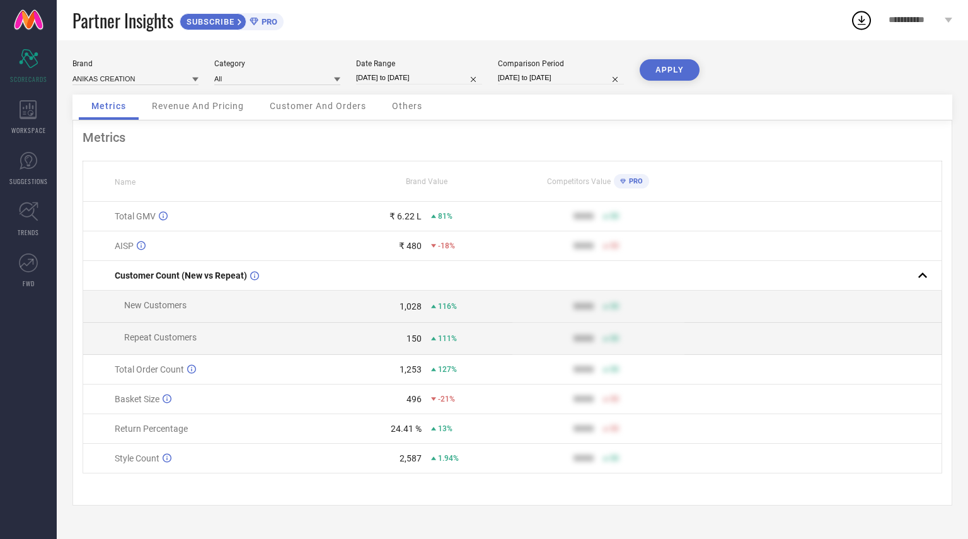
click at [667, 74] on button "APPLY" at bounding box center [670, 69] width 60 height 21
click at [403, 72] on input "[DATE] to [DATE]" at bounding box center [419, 77] width 126 height 13
select select "8"
select select "2025"
select select "9"
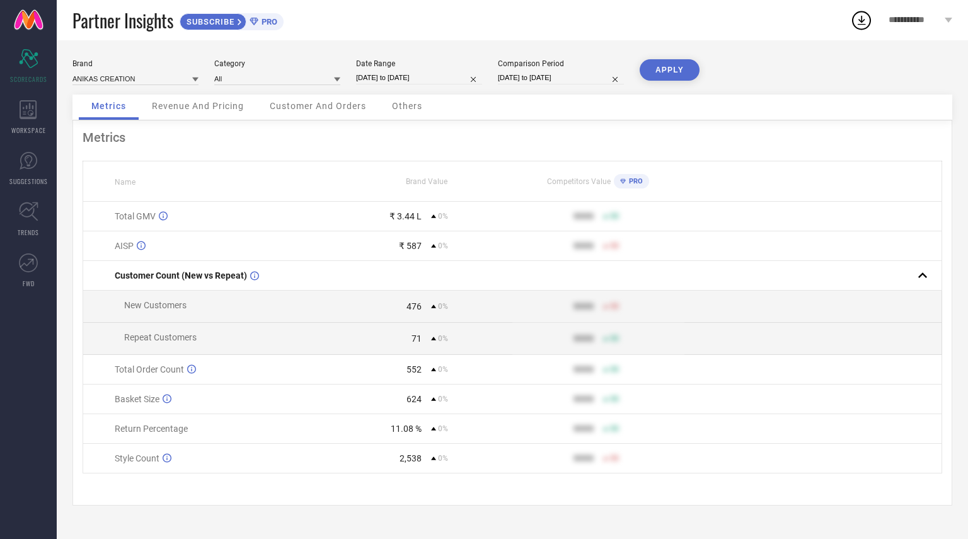
select select "2025"
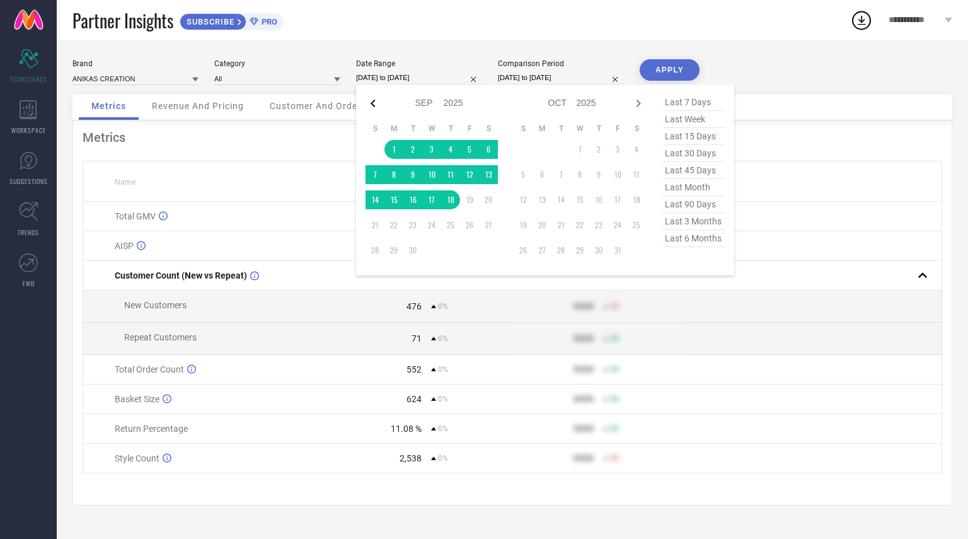
click at [371, 104] on icon at bounding box center [373, 103] width 15 height 15
select select "7"
select select "2025"
select select "8"
select select "2025"
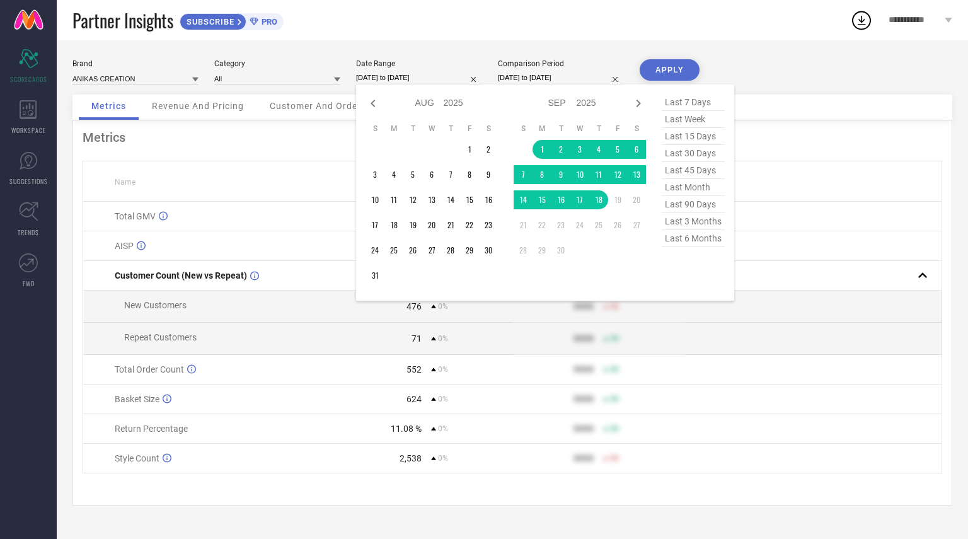
click at [371, 104] on icon at bounding box center [373, 103] width 15 height 15
select select "6"
select select "2025"
select select "7"
select select "2025"
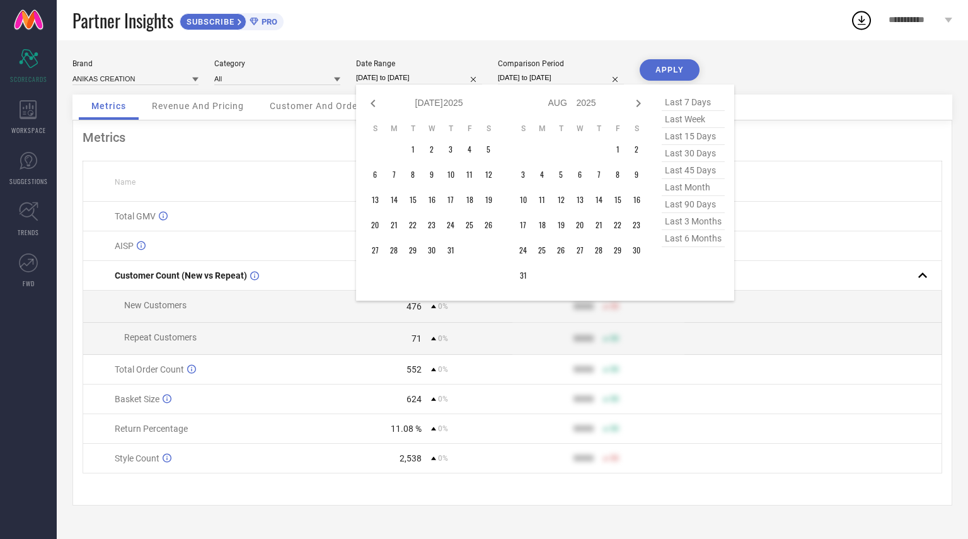
click at [371, 104] on icon at bounding box center [373, 103] width 15 height 15
select select "3"
select select "2025"
select select "4"
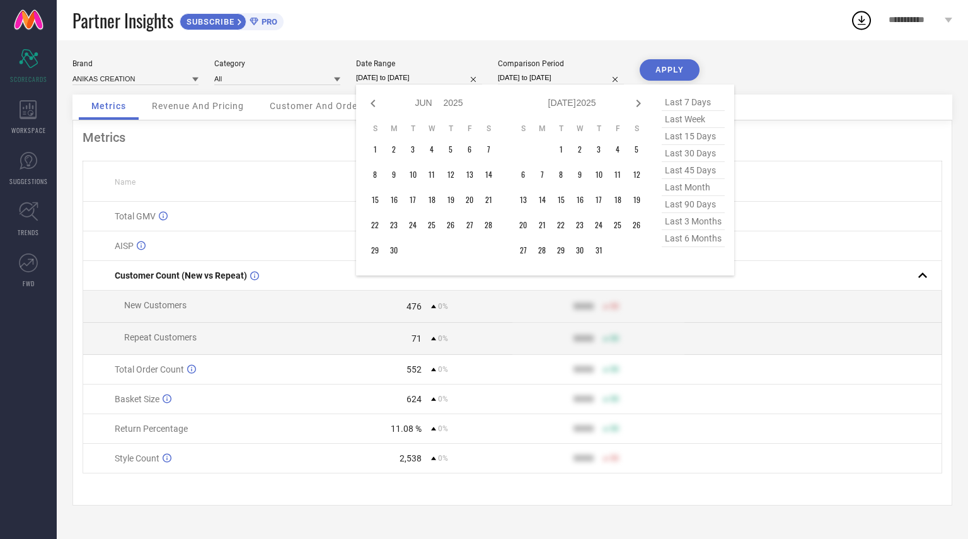
select select "2025"
click at [371, 104] on icon at bounding box center [373, 103] width 15 height 15
select select "1"
select select "2025"
select select "2"
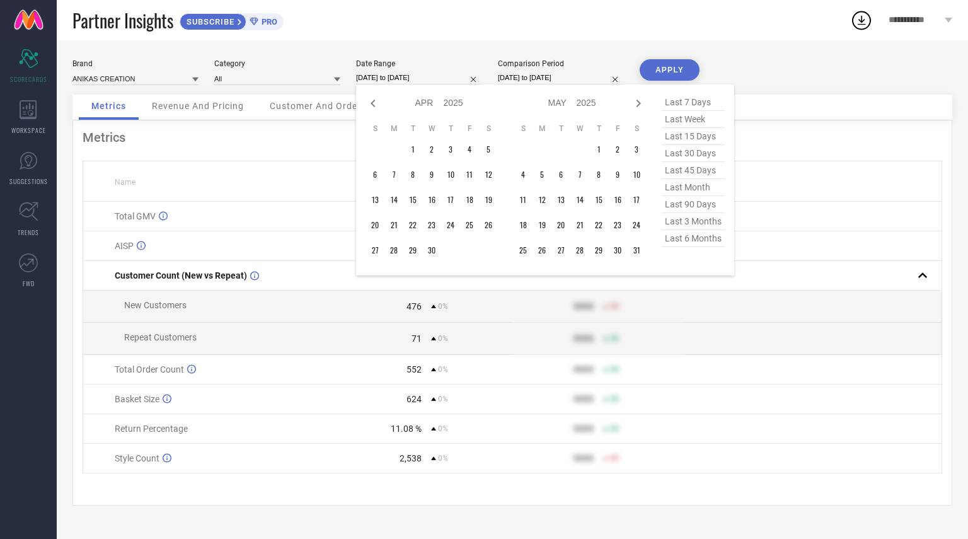
select select "2025"
click at [371, 104] on icon at bounding box center [373, 103] width 15 height 15
select select "2025"
select select "1"
select select "2025"
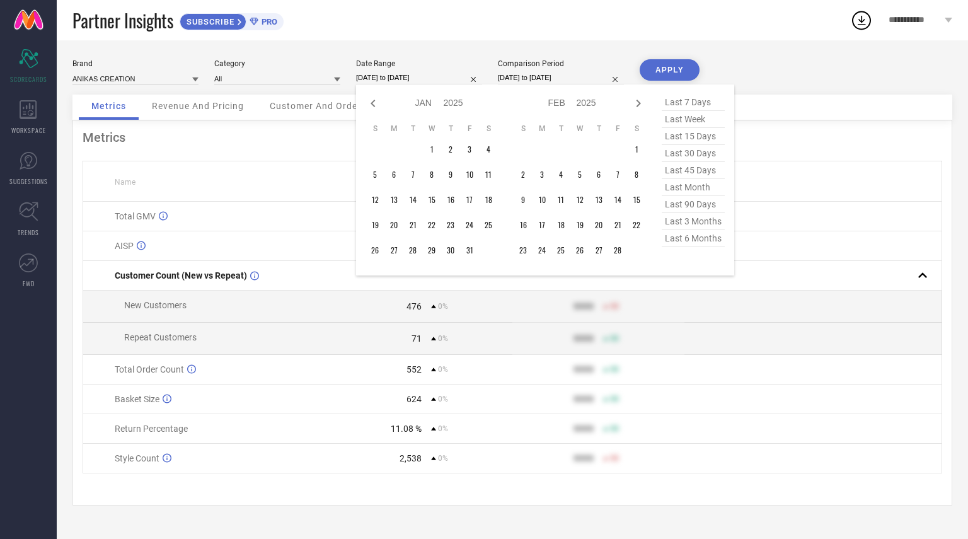
click at [371, 104] on icon at bounding box center [373, 103] width 15 height 15
select select "11"
select select "2024"
select select "2025"
click at [371, 104] on icon at bounding box center [373, 103] width 15 height 15
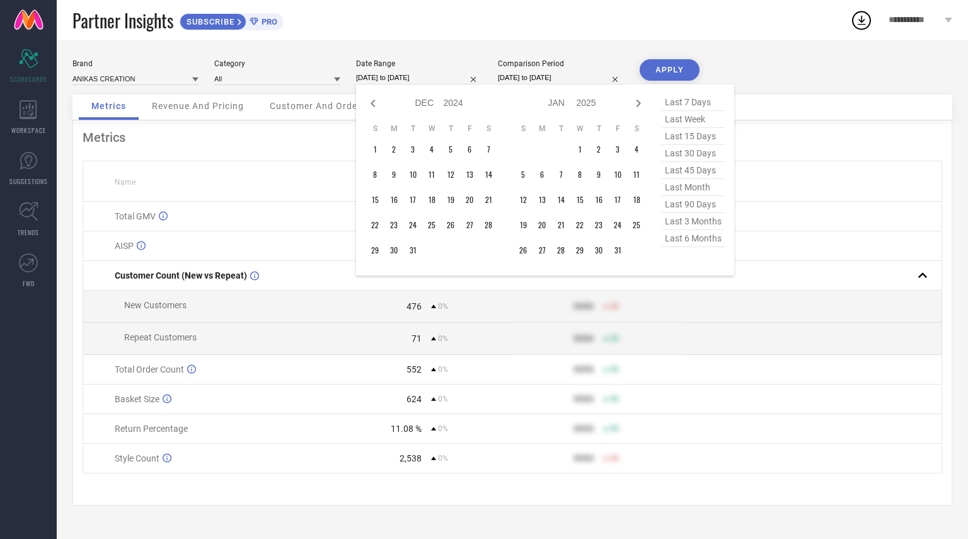
select select "10"
select select "2024"
select select "11"
select select "2024"
click at [371, 104] on icon at bounding box center [373, 103] width 15 height 15
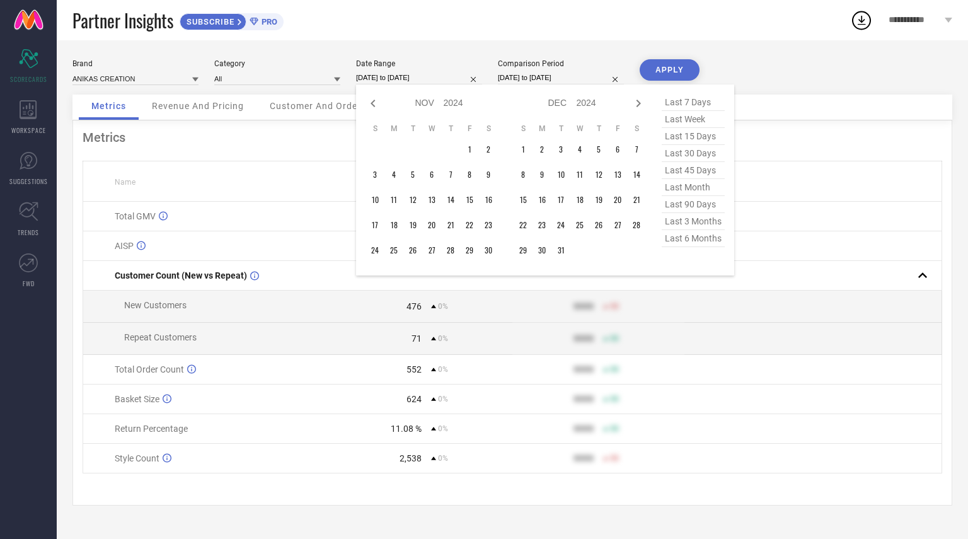
select select "9"
select select "2024"
select select "10"
select select "2024"
click at [371, 104] on icon at bounding box center [373, 103] width 15 height 15
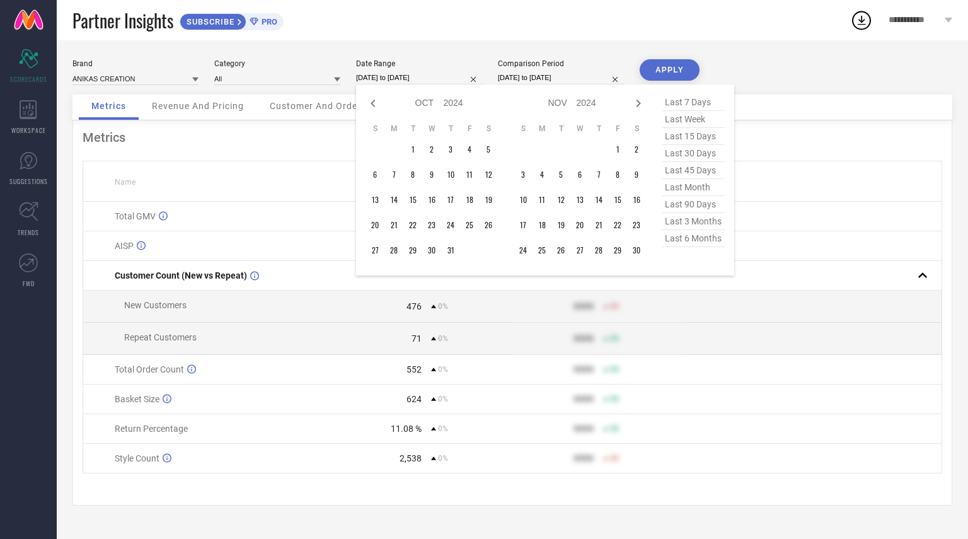
select select "8"
select select "2024"
select select "9"
select select "2024"
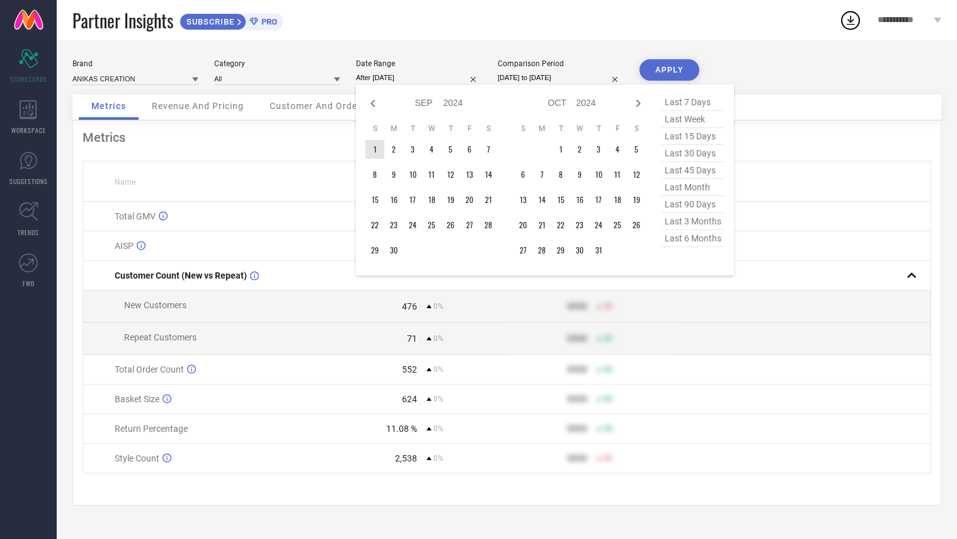
click at [376, 153] on td "1" at bounding box center [375, 149] width 19 height 19
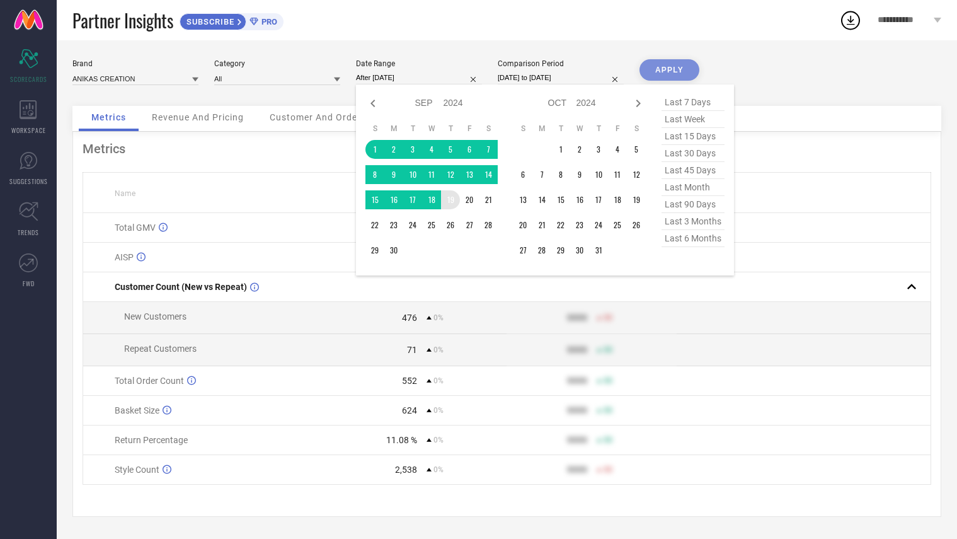
type input "[DATE] to [DATE]"
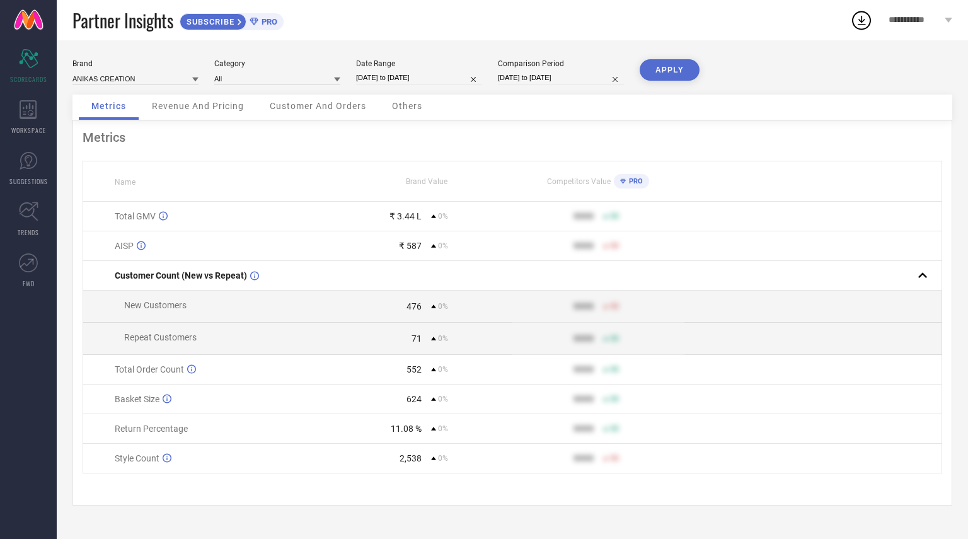
click at [701, 72] on div "Brand ANIKAS CREATION Category All Date Range [DATE] to [DATE] Comparison Perio…" at bounding box center [512, 76] width 880 height 35
click at [677, 71] on button "APPLY" at bounding box center [670, 69] width 60 height 21
click at [632, 185] on span "PRO" at bounding box center [634, 181] width 17 height 8
click at [632, 179] on span "PRO" at bounding box center [634, 181] width 17 height 8
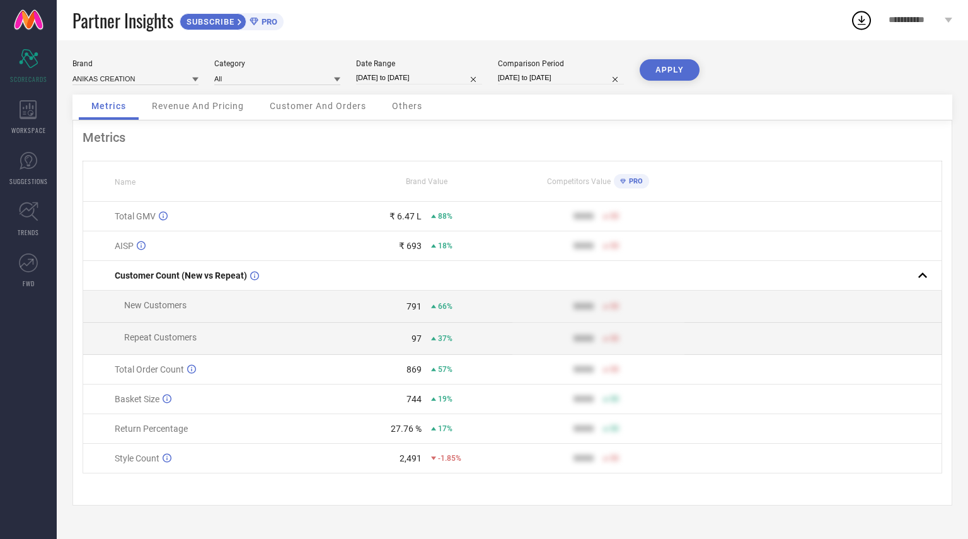
click at [437, 84] on div "Date Range [DATE] to [DATE]" at bounding box center [419, 72] width 126 height 26
drag, startPoint x: 373, startPoint y: 67, endPoint x: 347, endPoint y: 59, distance: 27.7
click at [368, 66] on div "Date Range" at bounding box center [419, 63] width 126 height 9
click at [270, 20] on span "PRO" at bounding box center [267, 21] width 19 height 9
click at [39, 224] on link "TRENDS" at bounding box center [28, 219] width 57 height 50
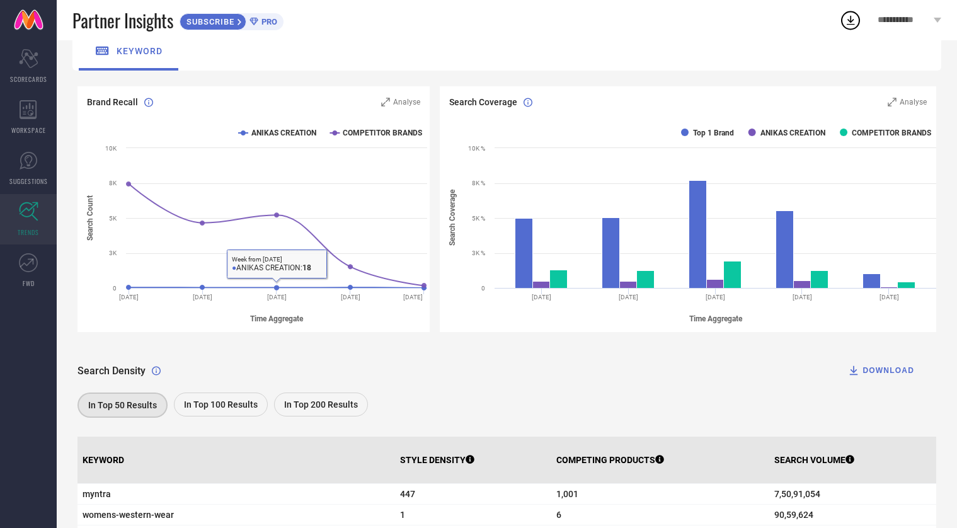
scroll to position [71, 0]
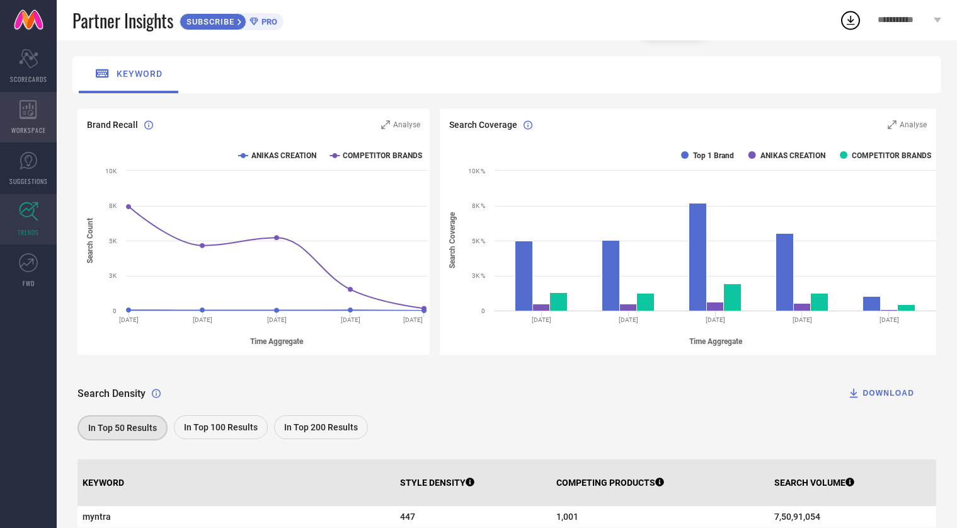
click at [37, 113] on div "WORKSPACE" at bounding box center [28, 117] width 57 height 50
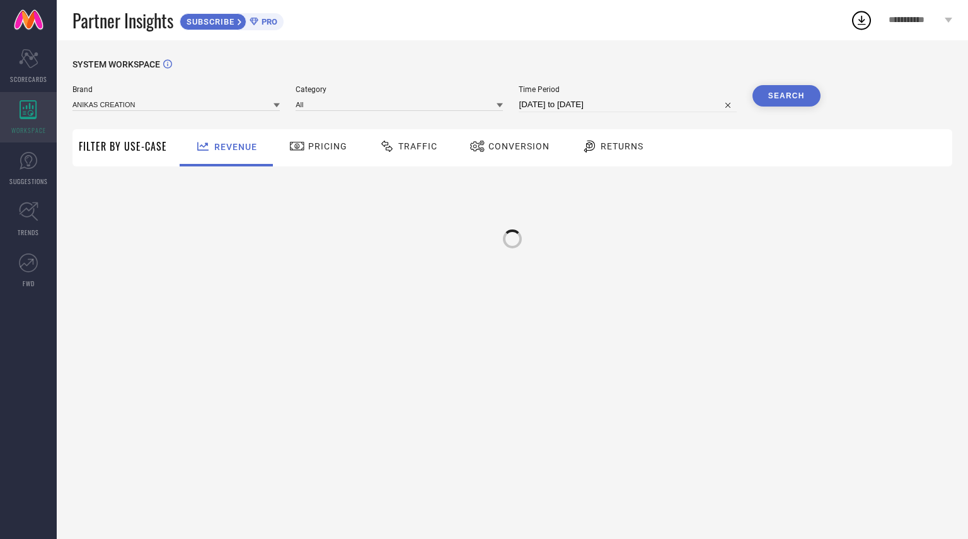
type input "ANIKAS CREATION"
type input "All"
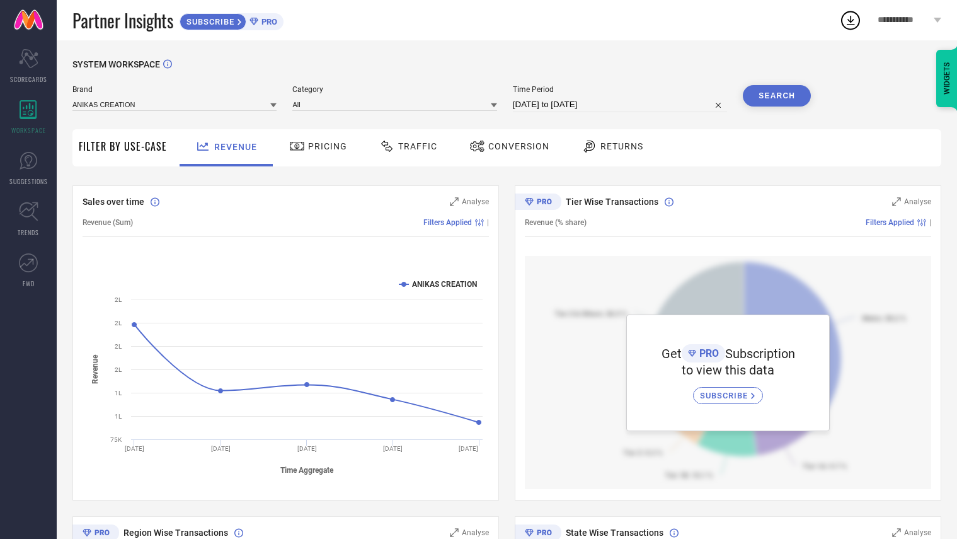
click at [509, 146] on span "Conversion" at bounding box center [518, 146] width 61 height 10
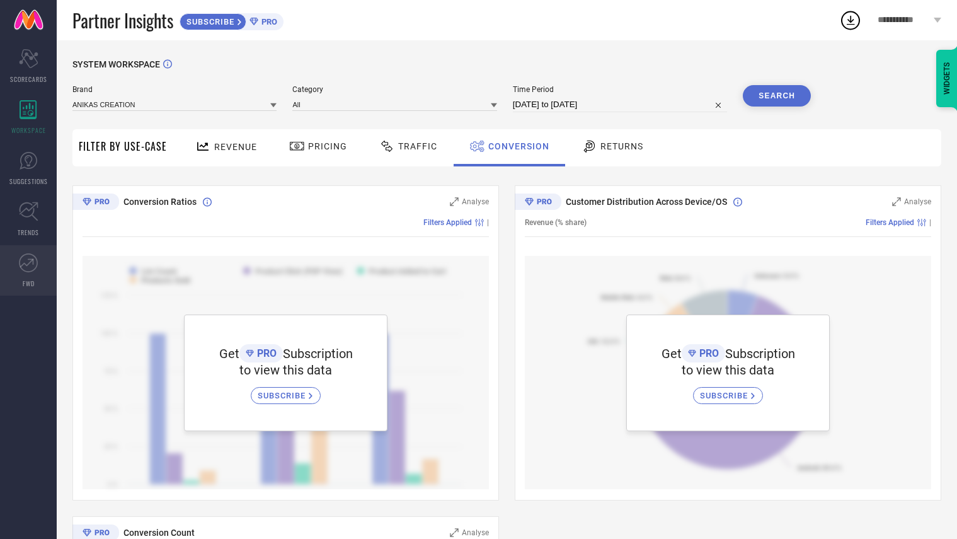
click at [21, 282] on link "FWD" at bounding box center [28, 270] width 57 height 50
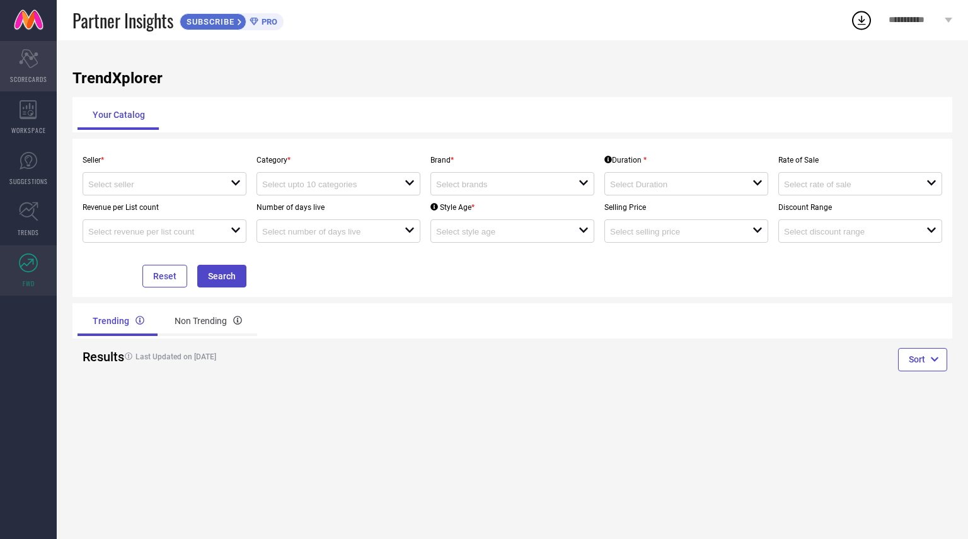
click at [25, 71] on div "Scorecard SCORECARDS" at bounding box center [28, 66] width 57 height 50
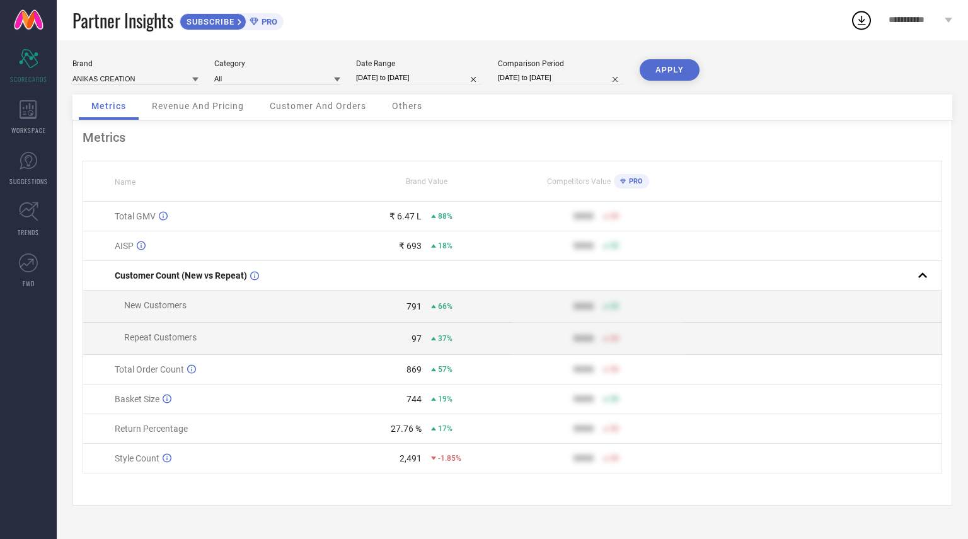
select select "8"
select select "2024"
select select "9"
select select "2024"
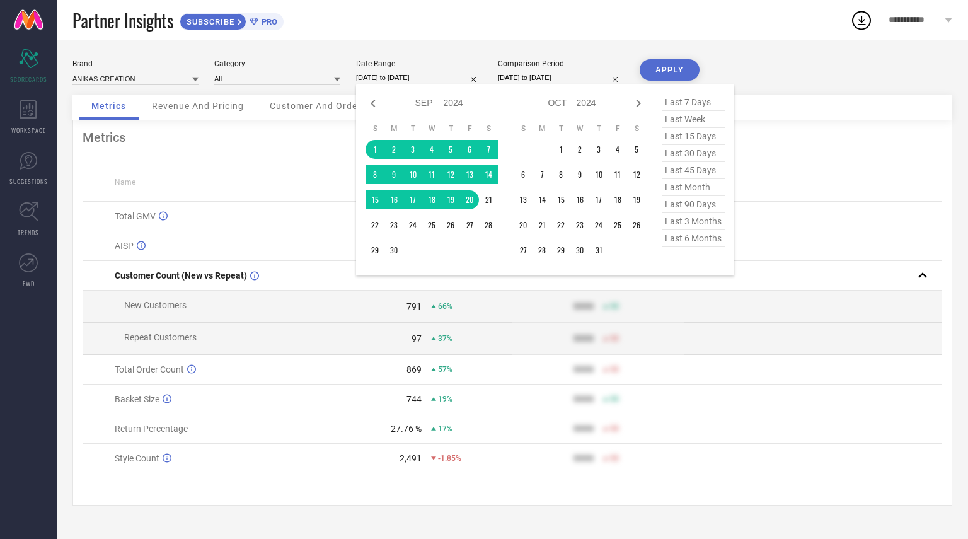
click at [388, 75] on input "[DATE] to [DATE]" at bounding box center [419, 77] width 126 height 13
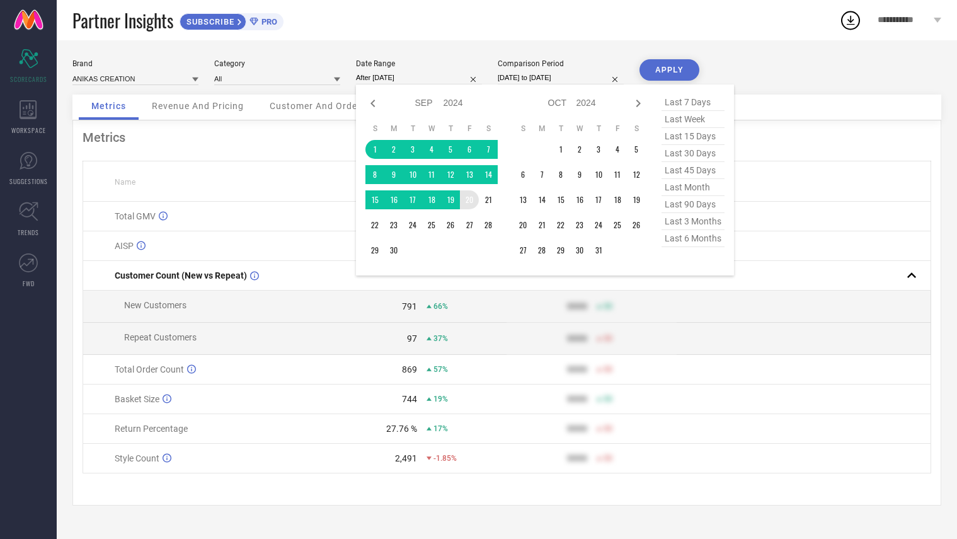
click at [466, 199] on td "20" at bounding box center [469, 199] width 19 height 19
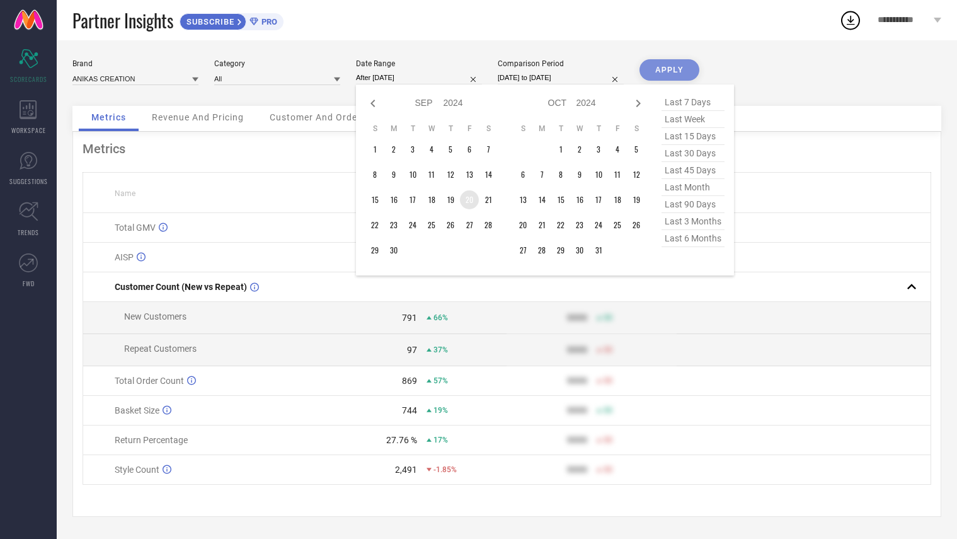
type input "[DATE] to [DATE]"
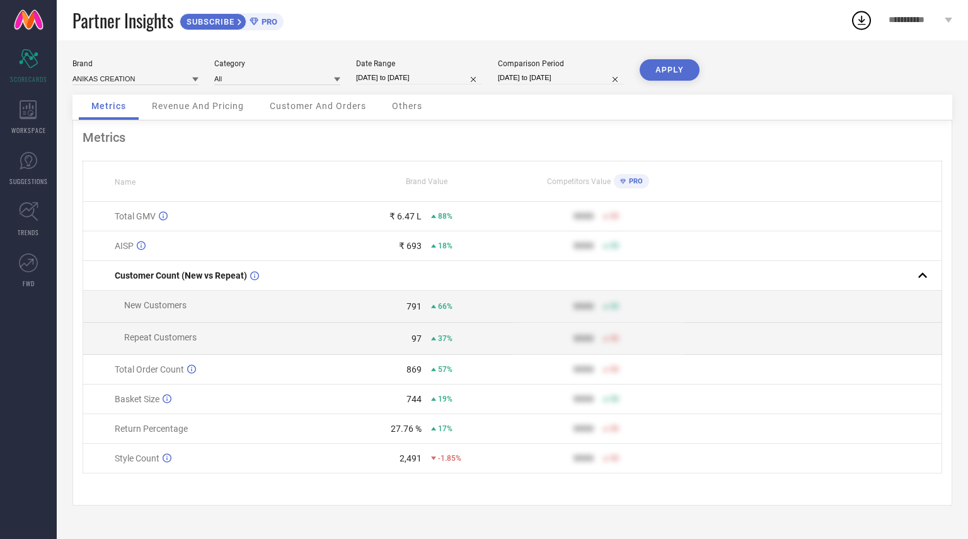
click at [673, 66] on button "APPLY" at bounding box center [670, 69] width 60 height 21
click at [410, 76] on input "[DATE] to [DATE]" at bounding box center [419, 77] width 126 height 13
select select "8"
select select "2024"
select select "9"
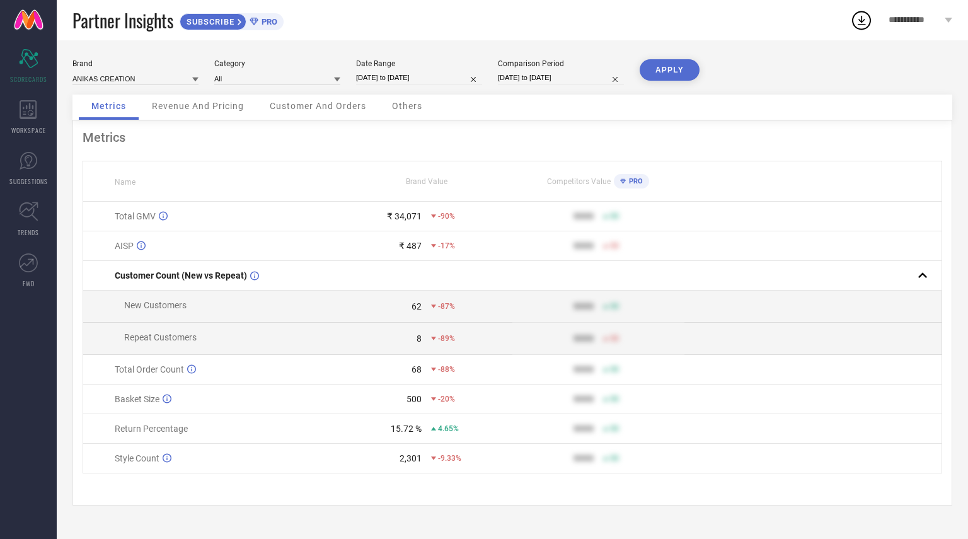
select select "2024"
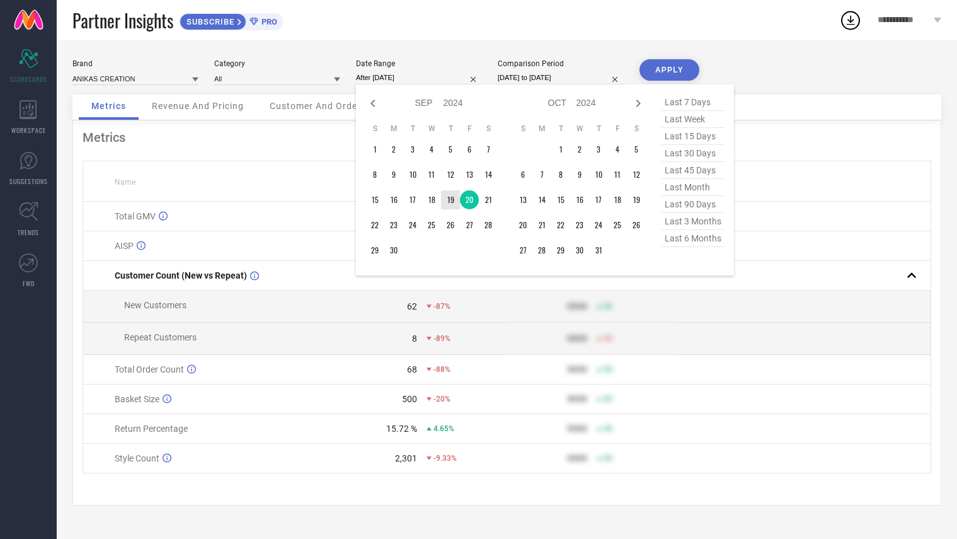
click at [454, 203] on td "19" at bounding box center [450, 199] width 19 height 19
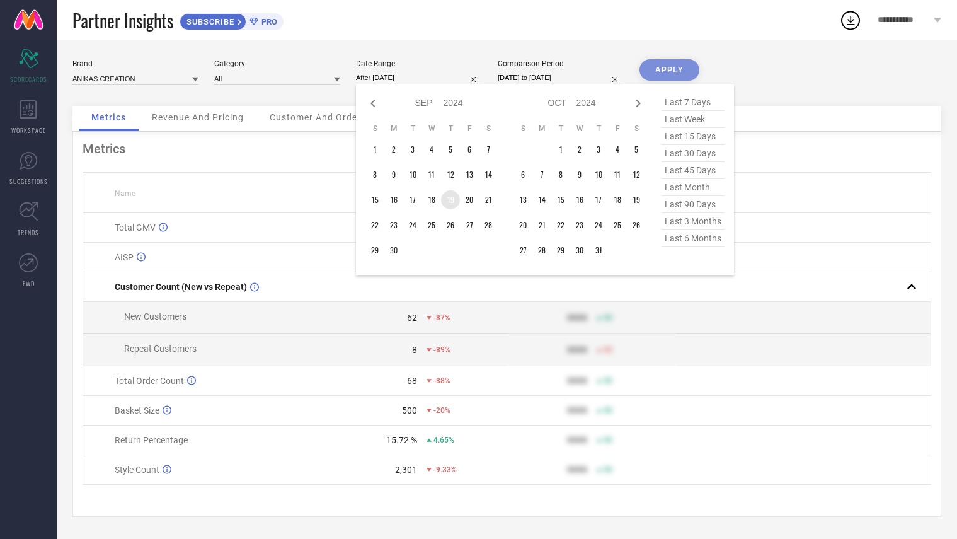
type input "[DATE] to [DATE]"
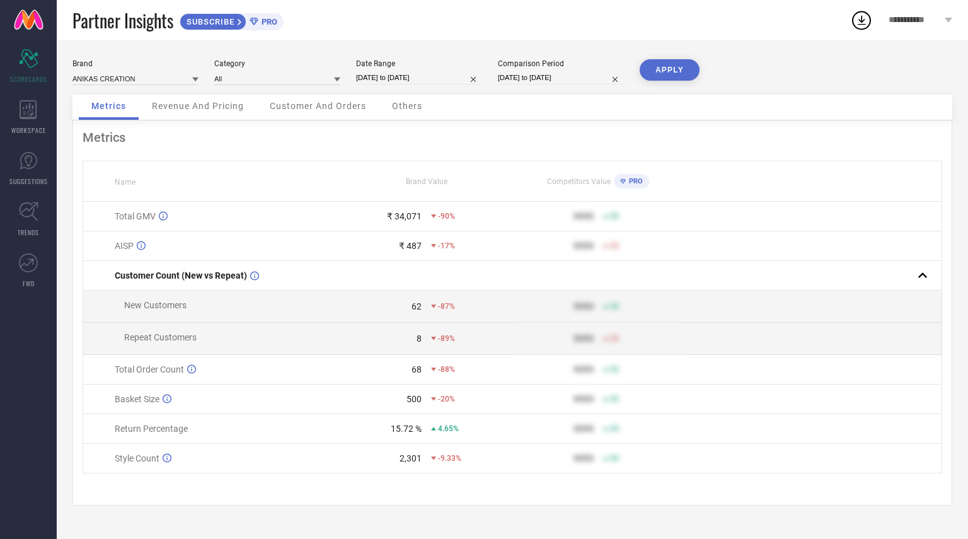
select select "8"
select select "2024"
select select "9"
select select "2024"
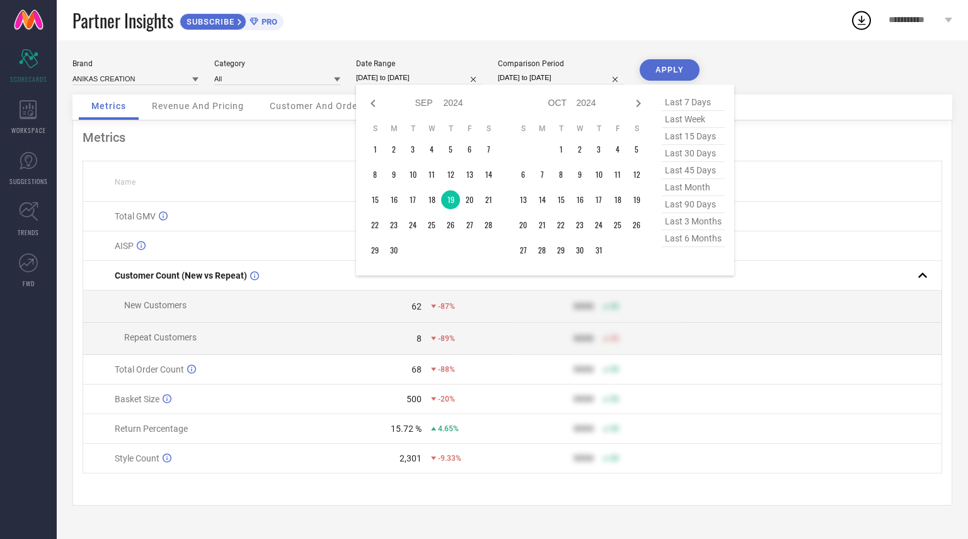
click at [419, 72] on input "[DATE] to [DATE]" at bounding box center [419, 77] width 126 height 13
click at [660, 70] on button "APPLY" at bounding box center [670, 69] width 60 height 21
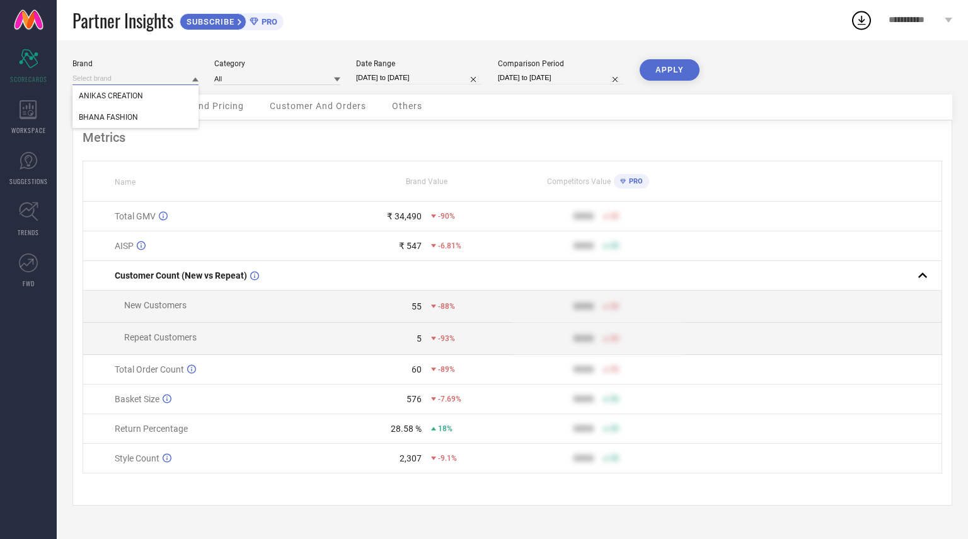
click at [95, 78] on input at bounding box center [135, 78] width 126 height 13
click at [97, 114] on span "BHANA FASHION" at bounding box center [108, 117] width 59 height 9
type input "All"
click at [678, 74] on button "APPLY" at bounding box center [670, 69] width 60 height 21
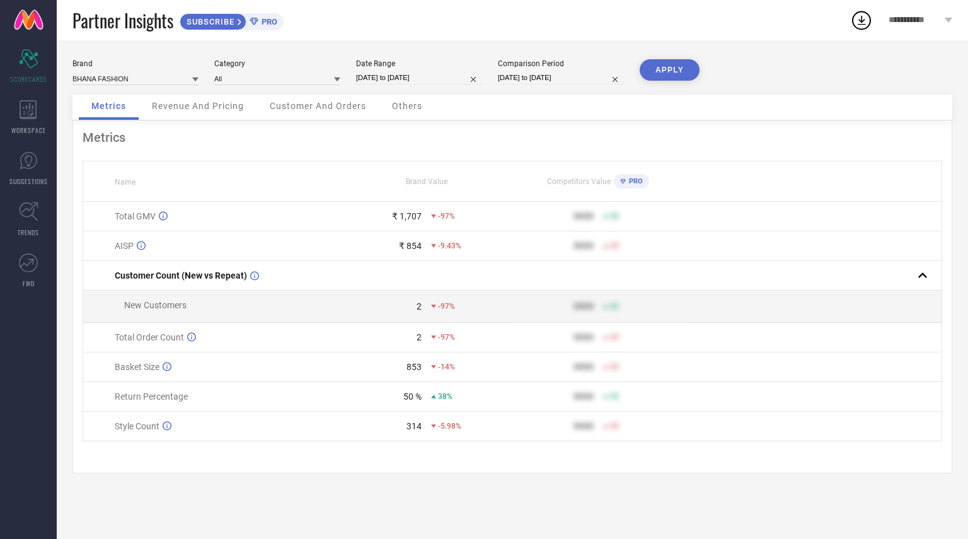
select select "8"
select select "2024"
select select "9"
select select "2024"
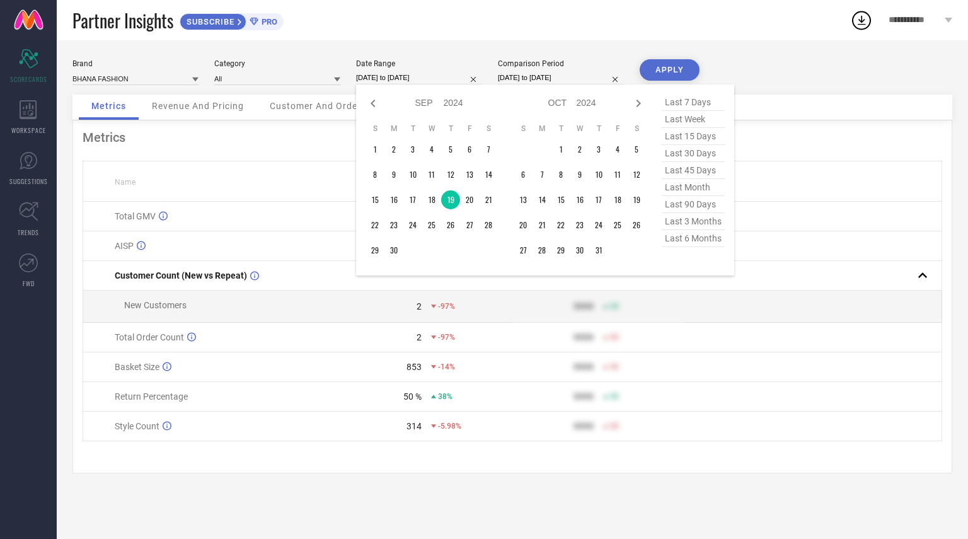
click at [384, 75] on input "[DATE] to [DATE]" at bounding box center [419, 77] width 126 height 13
click at [633, 105] on icon at bounding box center [638, 103] width 15 height 15
select select "9"
select select "2024"
select select "10"
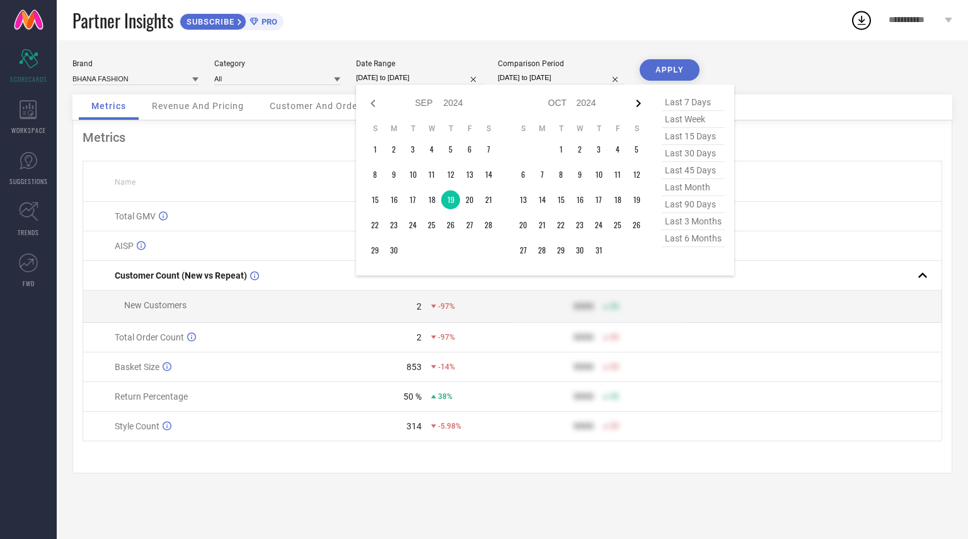
select select "2024"
click at [637, 104] on icon at bounding box center [638, 103] width 15 height 15
select select "11"
select select "2024"
select select "2025"
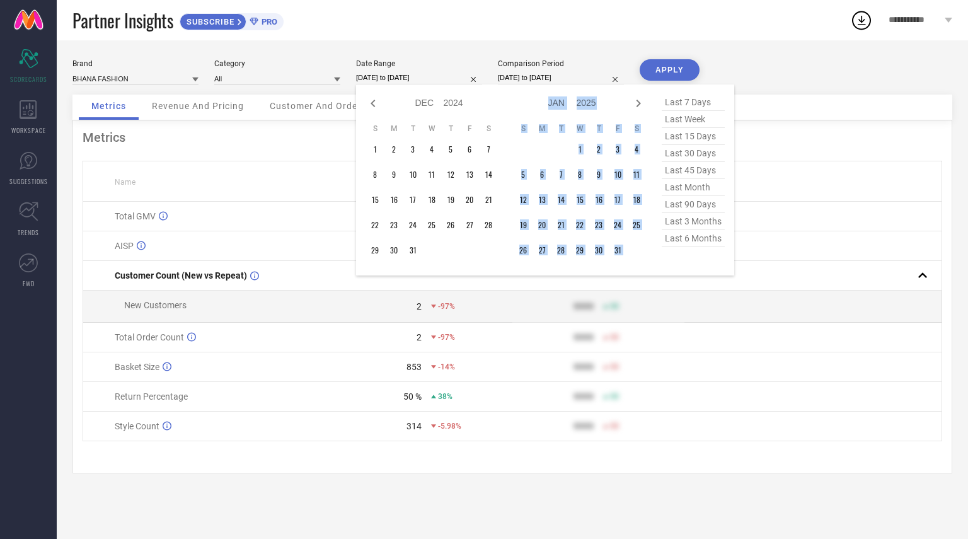
click at [637, 104] on icon at bounding box center [638, 103] width 15 height 15
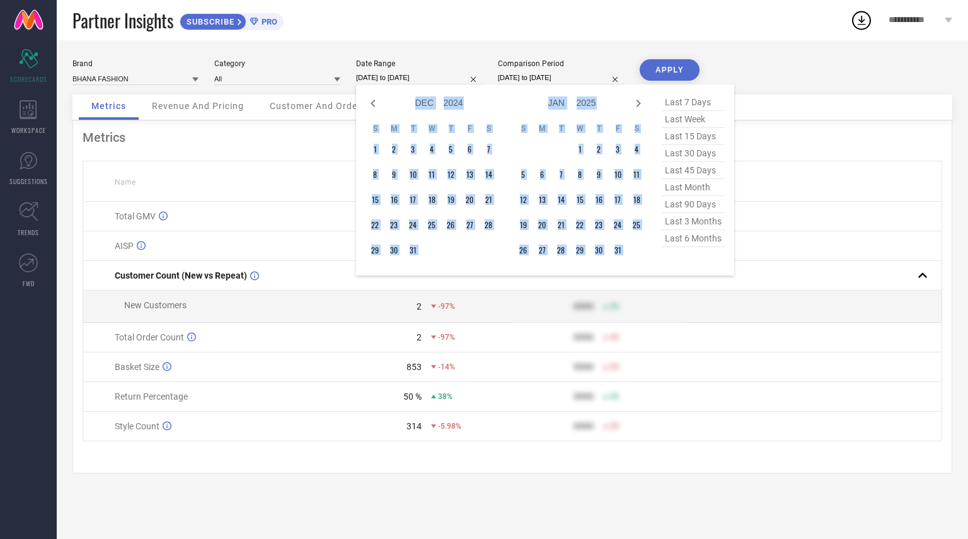
select select "2025"
select select "1"
select select "2025"
click at [637, 104] on icon at bounding box center [638, 103] width 15 height 15
select select "1"
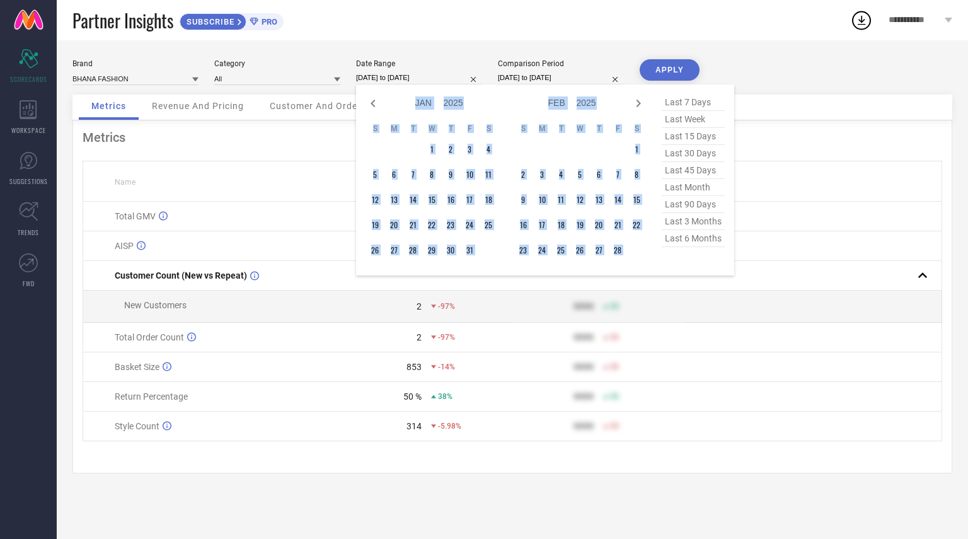
select select "2025"
select select "2"
select select "2025"
click at [640, 101] on icon at bounding box center [638, 103] width 15 height 15
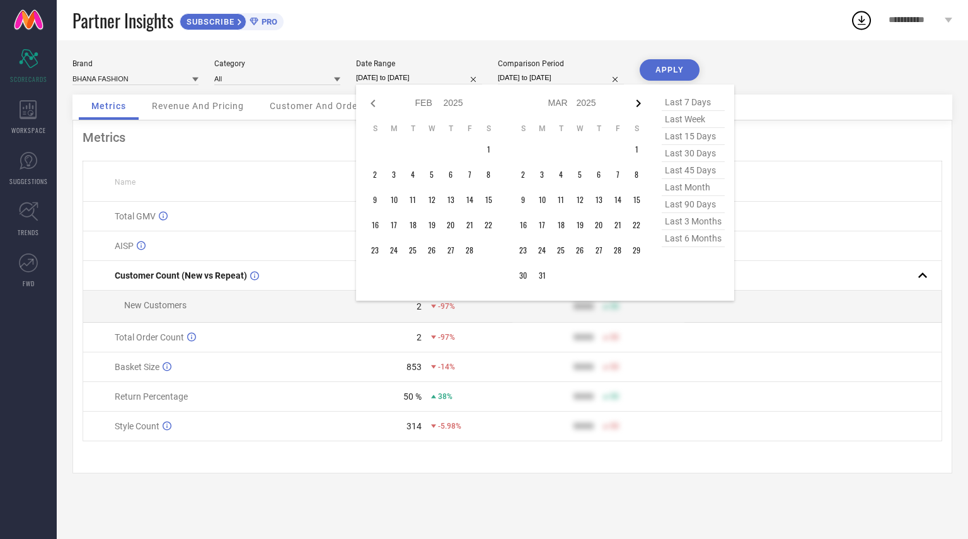
select select "3"
select select "2025"
select select "4"
select select "2025"
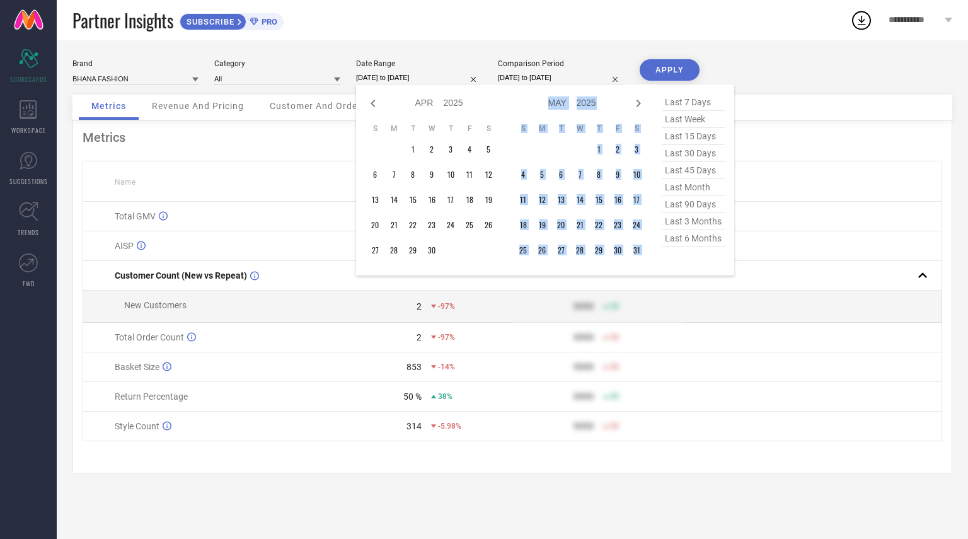
click at [640, 101] on icon at bounding box center [638, 103] width 15 height 15
select select "4"
select select "2025"
select select "5"
select select "2025"
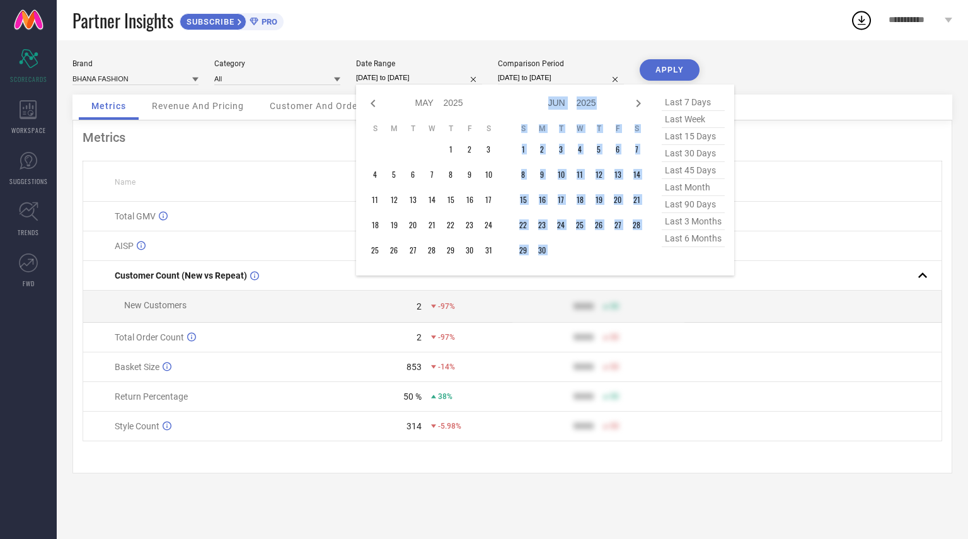
click at [640, 101] on icon at bounding box center [638, 103] width 15 height 15
select select "5"
select select "2025"
select select "6"
select select "2025"
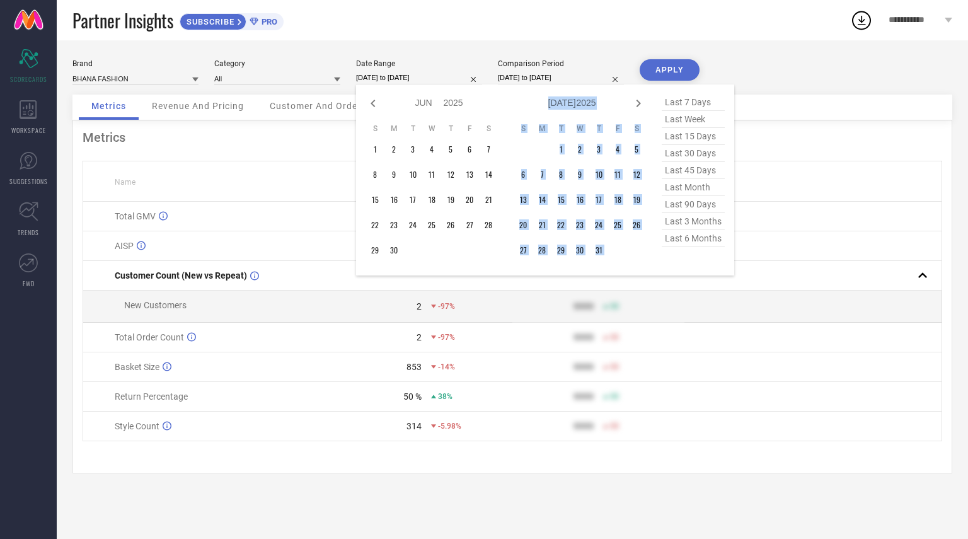
click at [640, 101] on icon at bounding box center [638, 103] width 15 height 15
select select "6"
select select "2025"
select select "7"
select select "2025"
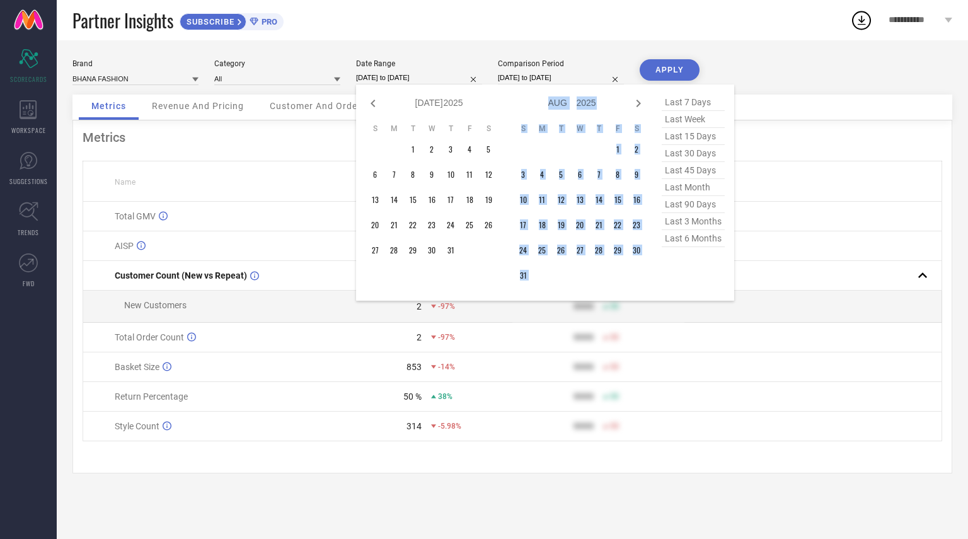
click at [640, 101] on icon at bounding box center [638, 103] width 15 height 15
select select "7"
click at [640, 101] on icon at bounding box center [638, 103] width 15 height 15
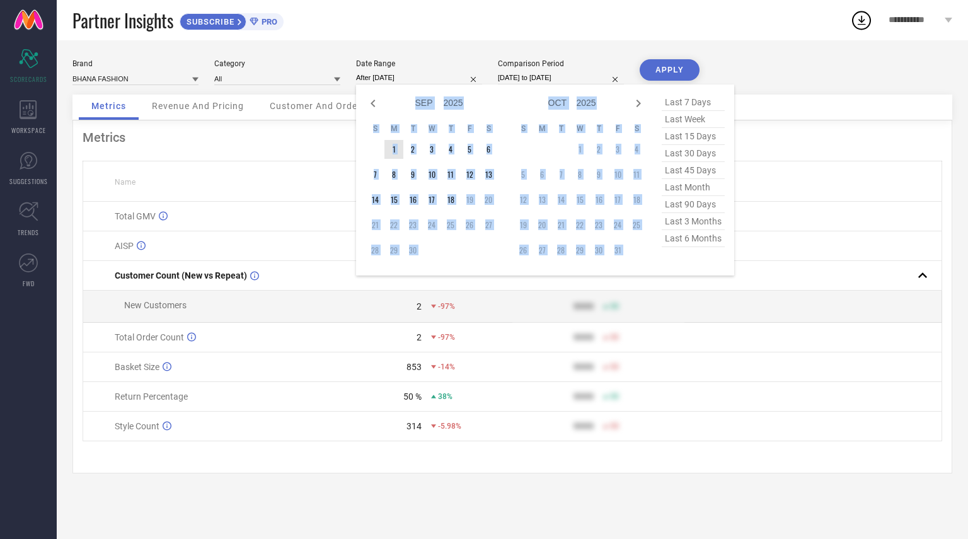
click at [392, 148] on td "1" at bounding box center [393, 149] width 19 height 19
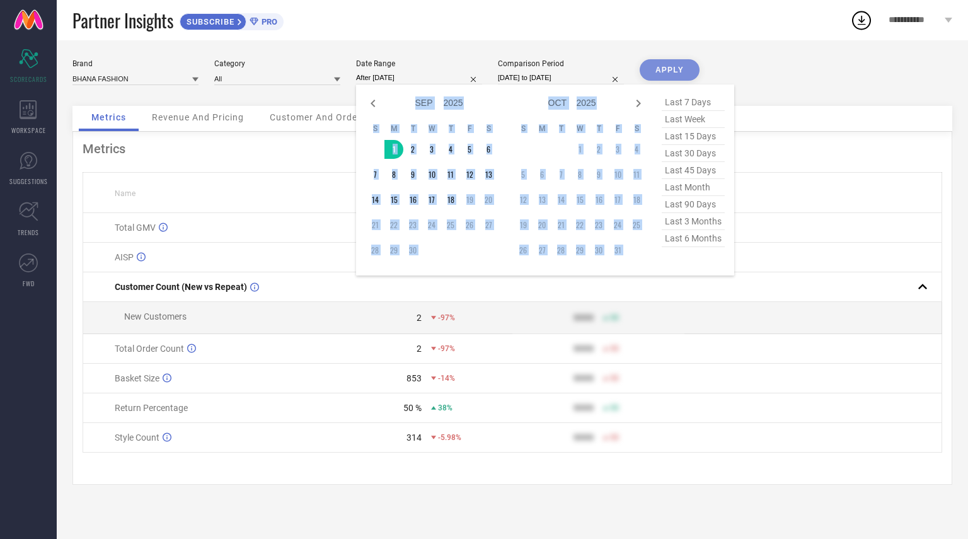
click at [486, 201] on td "20" at bounding box center [488, 199] width 19 height 19
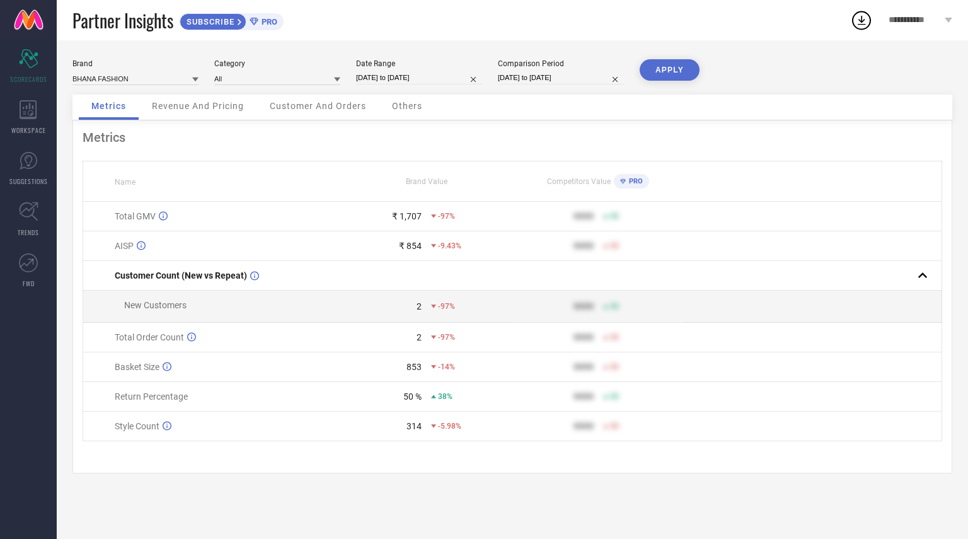
click at [665, 68] on button "APPLY" at bounding box center [670, 69] width 60 height 21
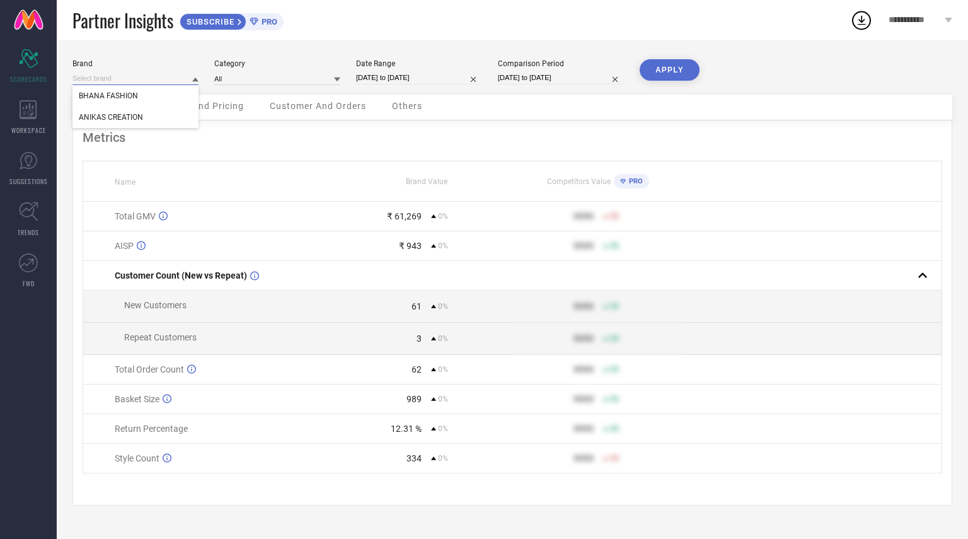
click at [100, 78] on input at bounding box center [135, 78] width 126 height 13
click at [107, 110] on div "ANIKAS CREATION" at bounding box center [135, 117] width 126 height 21
click at [676, 67] on button "APPLY" at bounding box center [670, 69] width 60 height 21
click at [142, 75] on input at bounding box center [135, 78] width 126 height 13
click at [132, 115] on span "BHANA FASHION" at bounding box center [108, 117] width 59 height 9
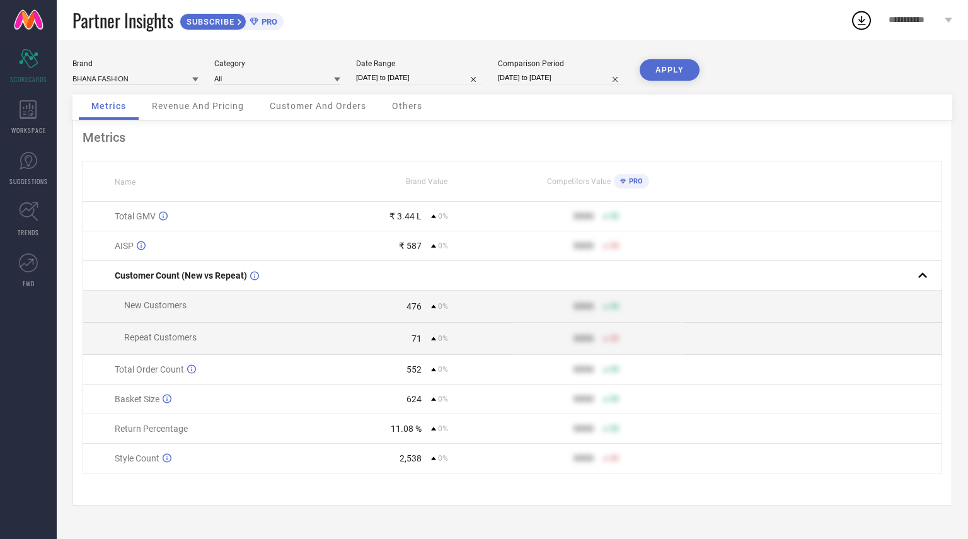
click at [383, 74] on input "[DATE] to [DATE]" at bounding box center [419, 77] width 126 height 13
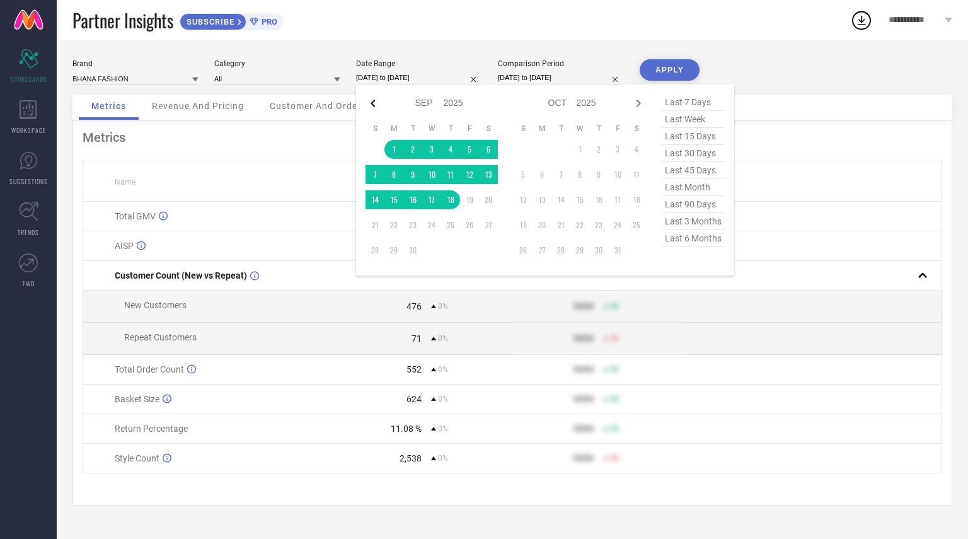
click at [371, 105] on icon at bounding box center [373, 103] width 15 height 15
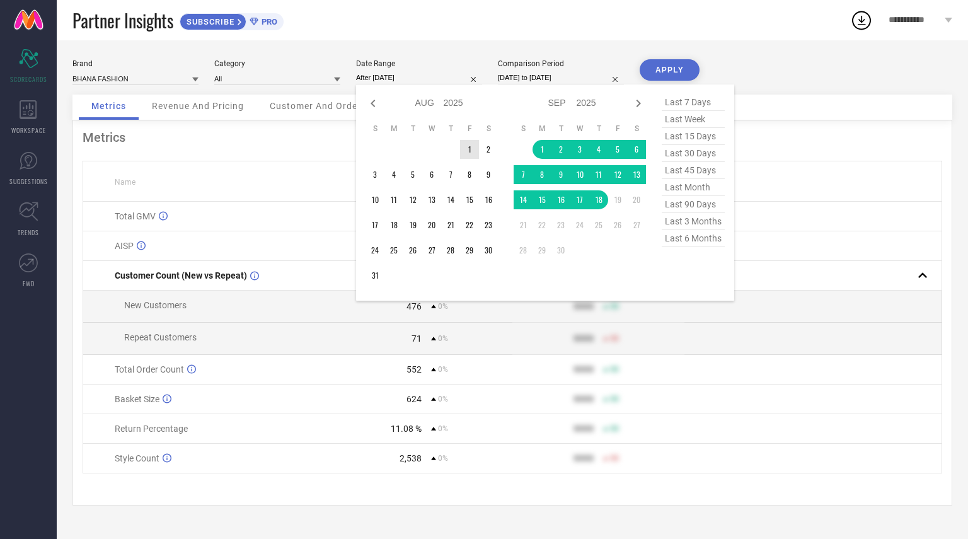
click at [471, 147] on td "1" at bounding box center [469, 149] width 19 height 19
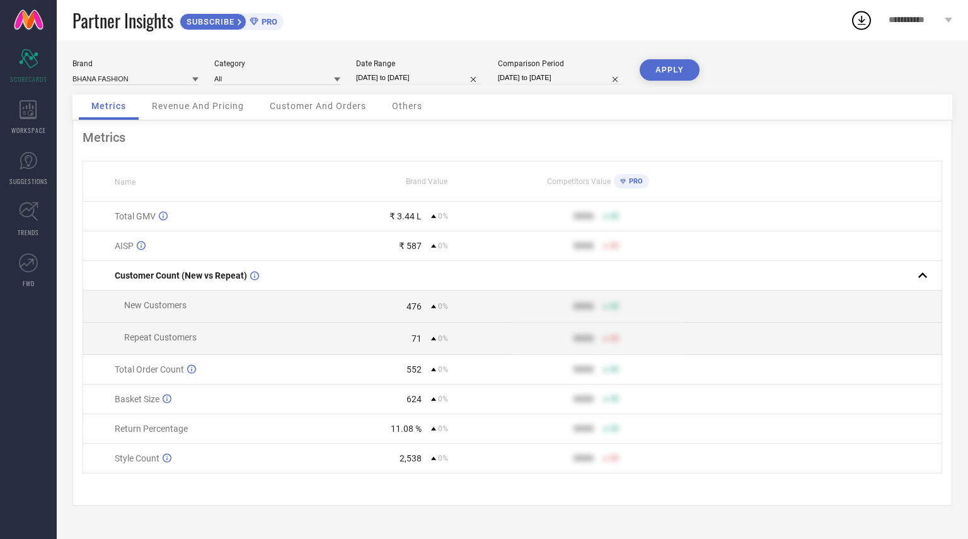
drag, startPoint x: 378, startPoint y: 277, endPoint x: 383, endPoint y: 272, distance: 8.0
click at [696, 76] on button "APPLY" at bounding box center [670, 69] width 60 height 21
